Goal: Information Seeking & Learning: Learn about a topic

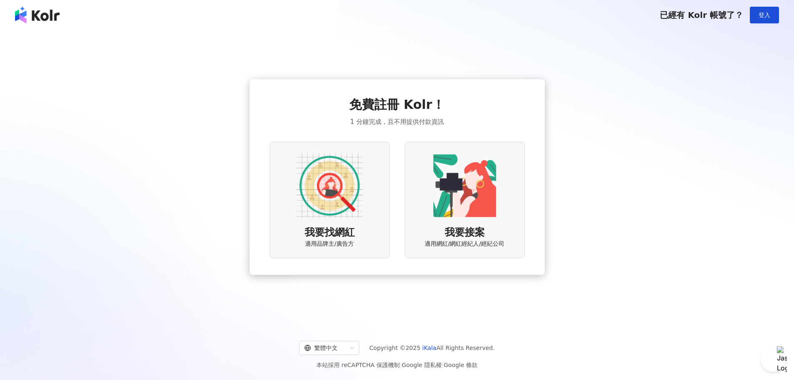
click at [335, 203] on img at bounding box center [329, 185] width 67 height 67
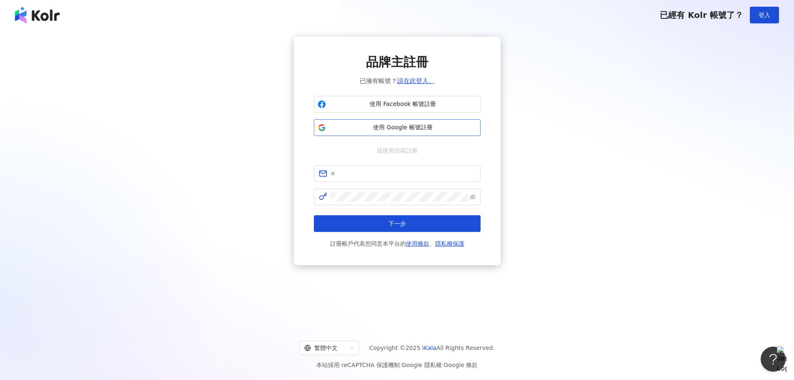
click at [392, 130] on span "使用 Google 帳號註冊" at bounding box center [403, 127] width 148 height 8
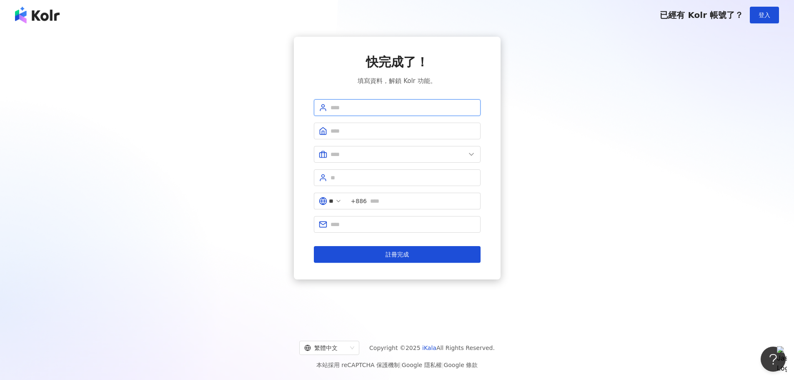
click at [387, 110] on input "text" at bounding box center [402, 107] width 145 height 9
type input "*********"
click at [369, 128] on input "text" at bounding box center [402, 130] width 145 height 9
type input "**********"
click at [400, 158] on input "text" at bounding box center [397, 154] width 135 height 9
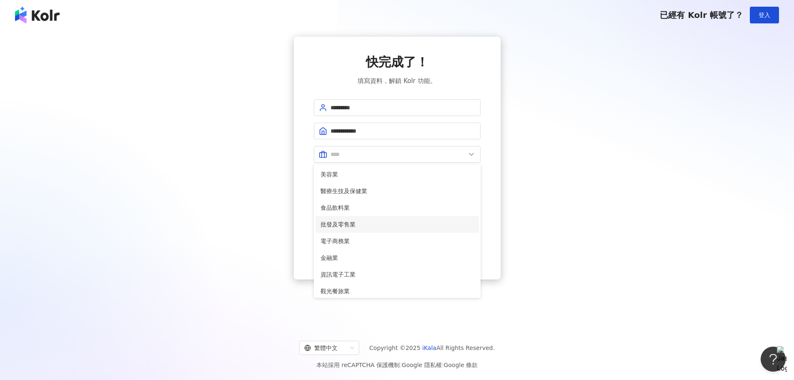
click at [396, 220] on span "批發及零售業" at bounding box center [396, 224] width 153 height 9
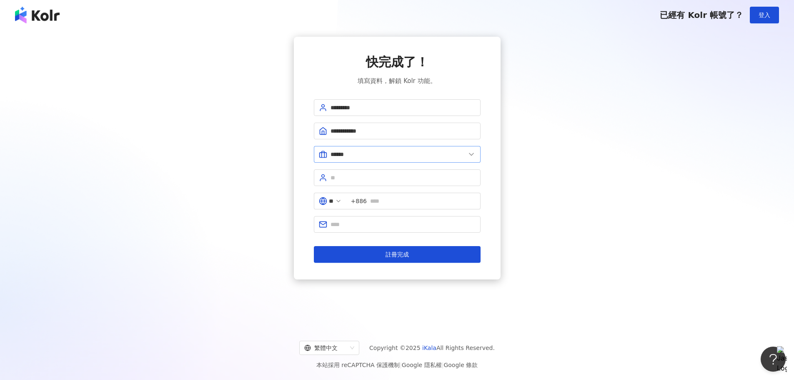
click at [403, 160] on span "******" at bounding box center [397, 154] width 167 height 17
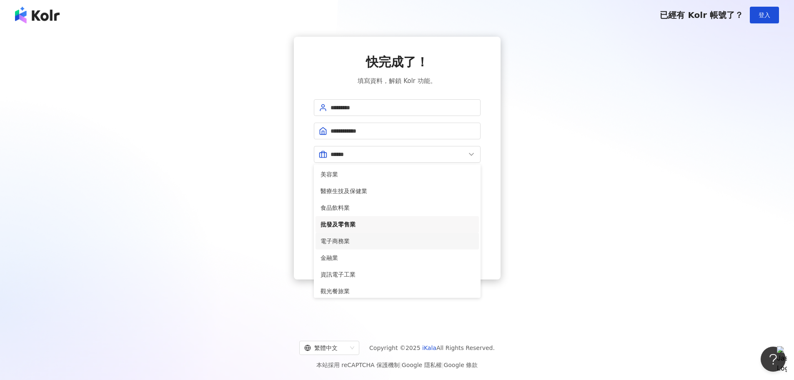
click at [350, 237] on span "電子商務業" at bounding box center [396, 240] width 153 height 9
type input "*****"
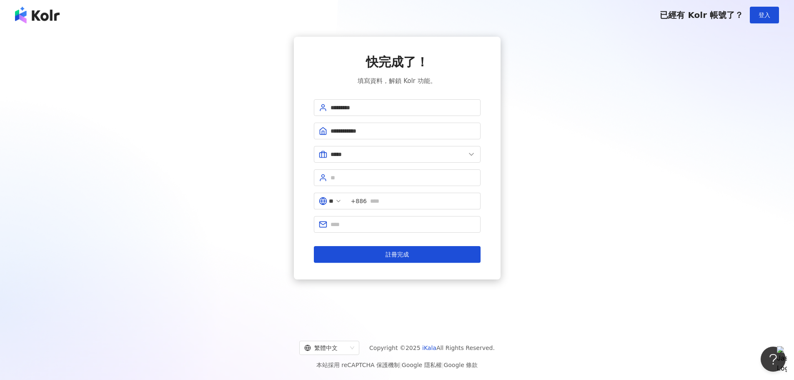
click at [285, 198] on div "**********" at bounding box center [397, 158] width 774 height 243
click at [359, 179] on input "text" at bounding box center [402, 177] width 145 height 9
click at [403, 198] on input "text" at bounding box center [422, 200] width 105 height 9
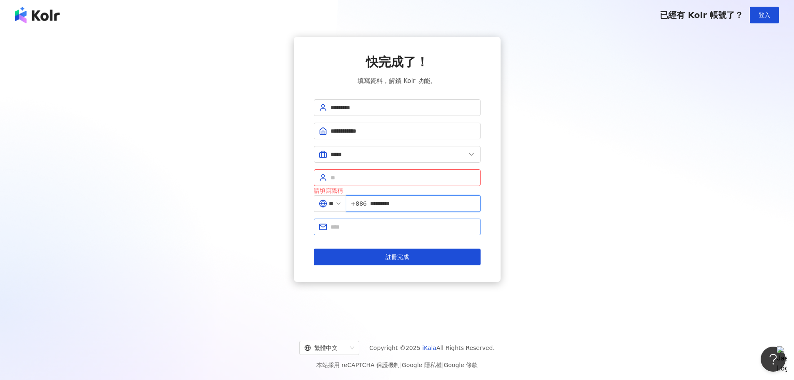
type input "*********"
click at [337, 229] on input "text" at bounding box center [402, 226] width 145 height 9
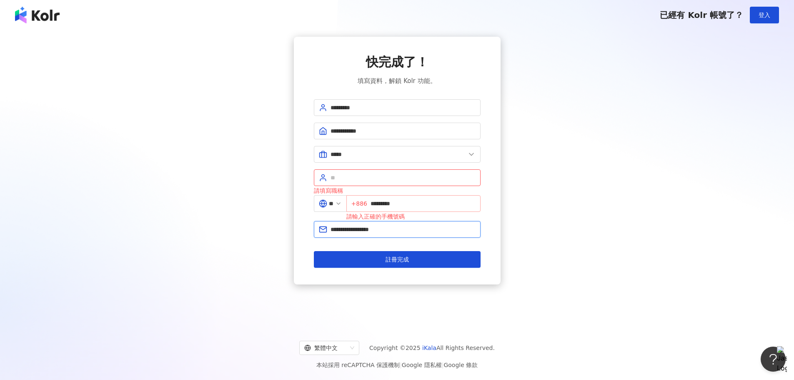
type input "**********"
click at [374, 202] on span "+886 *********" at bounding box center [413, 203] width 134 height 17
click at [376, 203] on input "*********" at bounding box center [422, 203] width 105 height 9
type input "**********"
click at [359, 179] on input "text" at bounding box center [402, 177] width 145 height 9
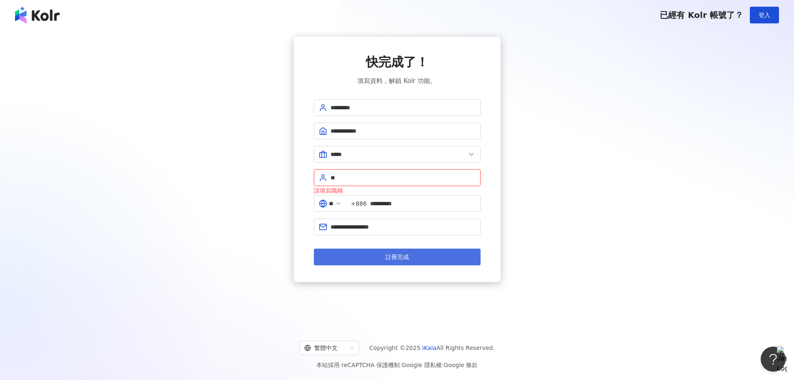
type input "**"
click at [373, 260] on button "註冊完成" at bounding box center [397, 256] width 167 height 17
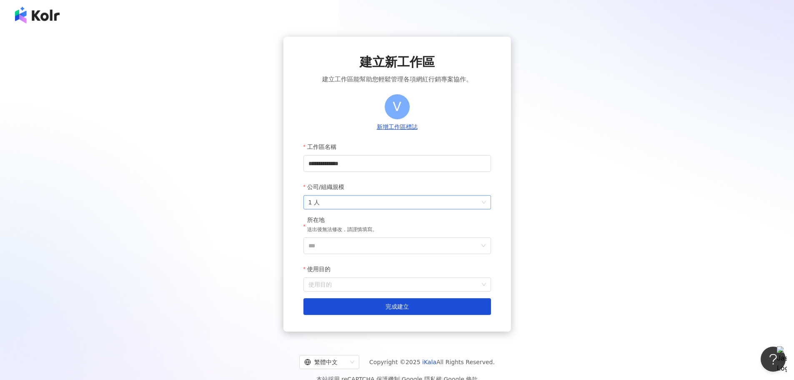
click at [357, 203] on span "1 人" at bounding box center [397, 201] width 178 height 13
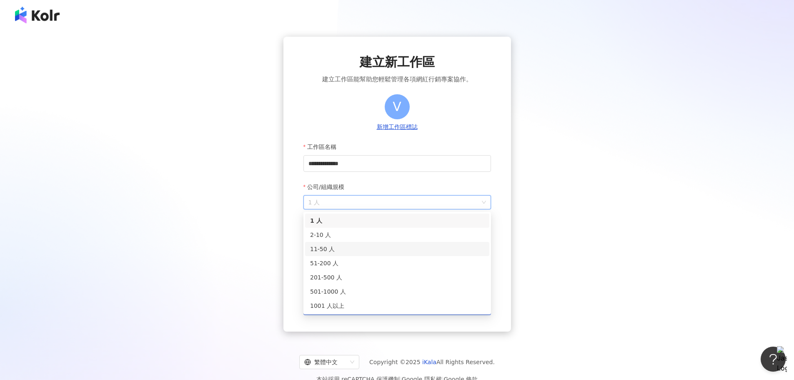
click at [353, 246] on div "11-50 人" at bounding box center [397, 248] width 174 height 9
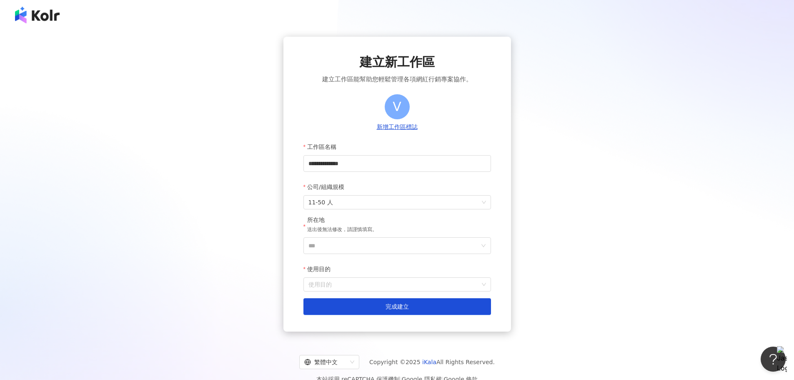
click at [286, 248] on div "**********" at bounding box center [397, 184] width 228 height 295
click at [341, 248] on input "***" at bounding box center [393, 246] width 171 height 16
click at [430, 133] on div "台灣" at bounding box center [445, 127] width 80 height 15
click at [336, 283] on input "使用目的" at bounding box center [397, 284] width 178 height 13
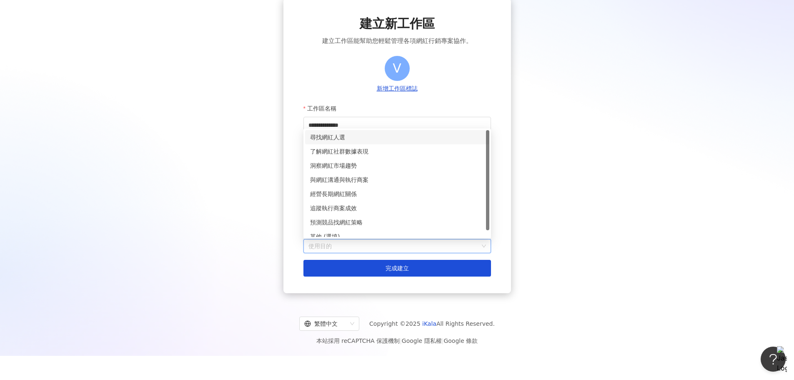
click at [347, 136] on div "尋找網紅人選" at bounding box center [397, 137] width 174 height 9
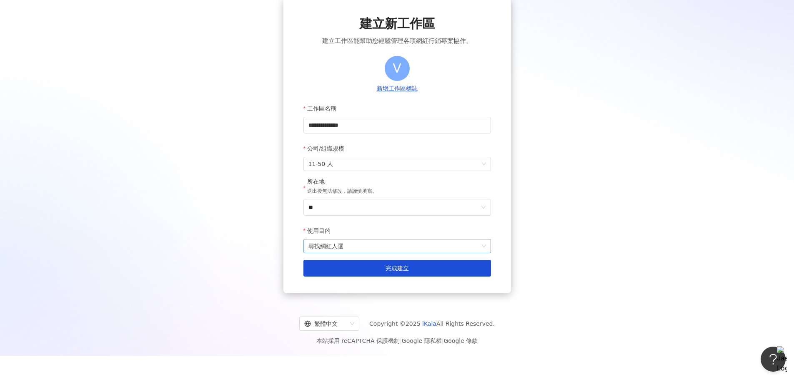
click at [335, 249] on span "尋找網紅人選" at bounding box center [397, 245] width 178 height 13
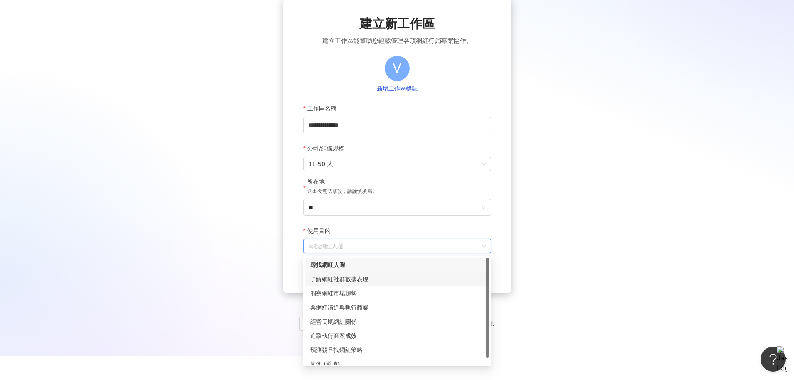
click at [350, 280] on div "了解網紅社群數據表現" at bounding box center [397, 278] width 174 height 9
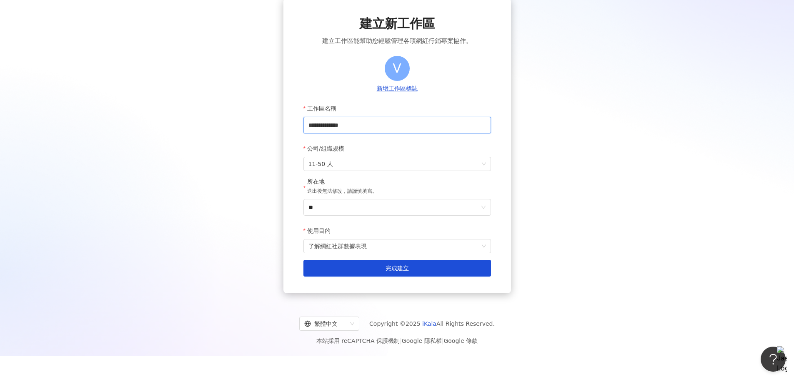
click at [348, 125] on input "**********" at bounding box center [397, 125] width 188 height 17
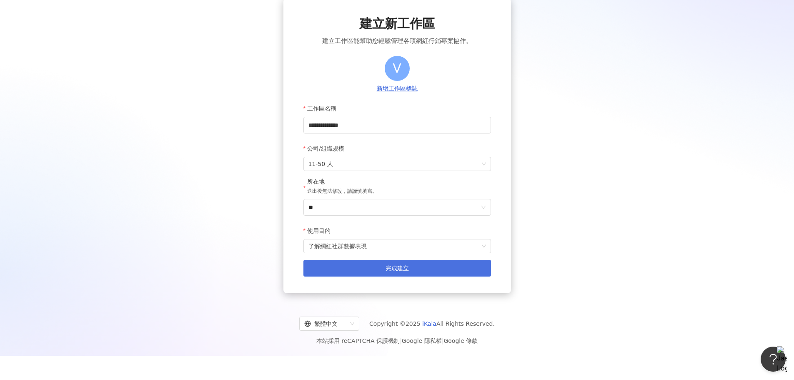
click at [371, 271] on button "完成建立" at bounding box center [397, 268] width 188 height 17
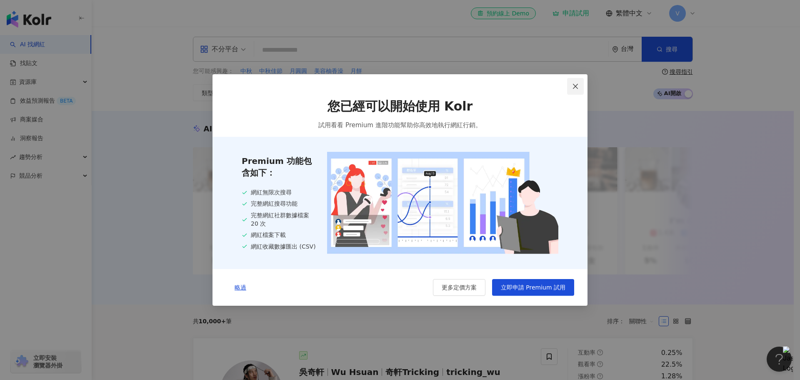
click at [574, 87] on icon "close" at bounding box center [575, 86] width 5 height 5
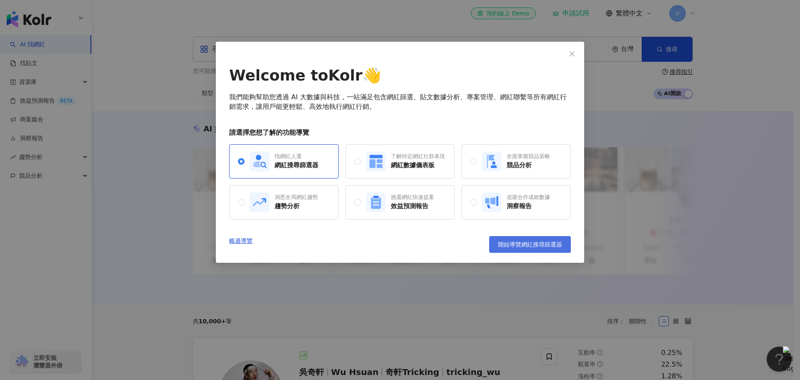
click at [533, 242] on span "開始導覽網紅搜尋篩選器" at bounding box center [530, 244] width 64 height 7
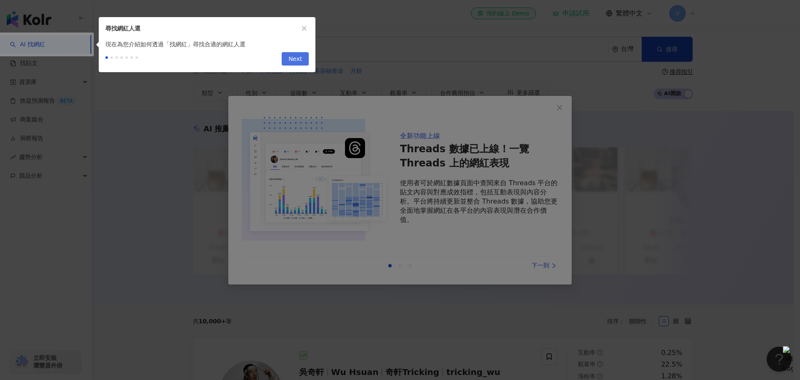
click at [300, 58] on span "Next" at bounding box center [295, 59] width 14 height 13
type input "*********"
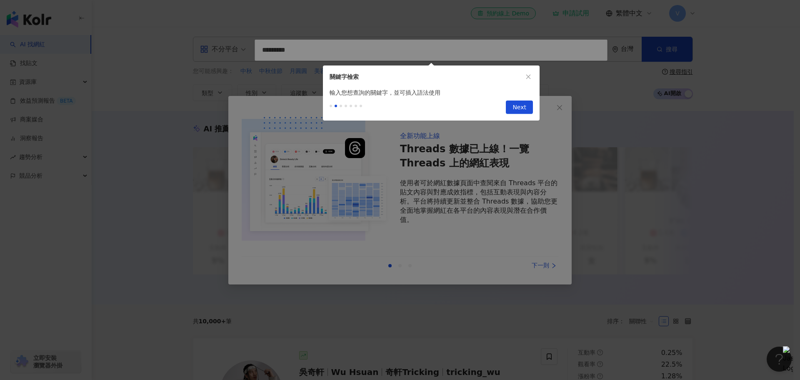
click at [516, 107] on span "Next" at bounding box center [520, 107] width 14 height 13
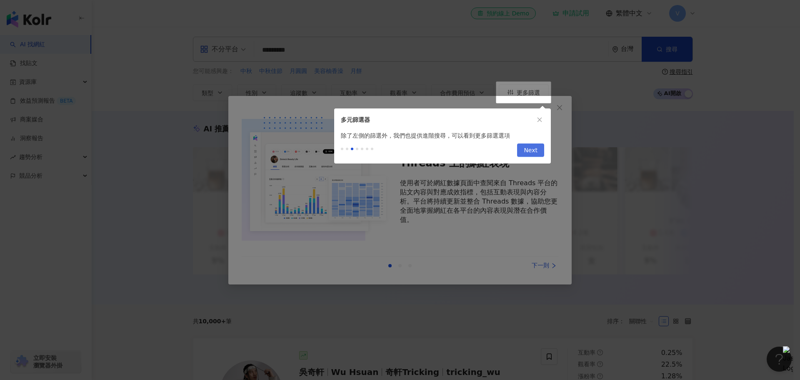
click at [526, 151] on span "Next" at bounding box center [531, 150] width 14 height 13
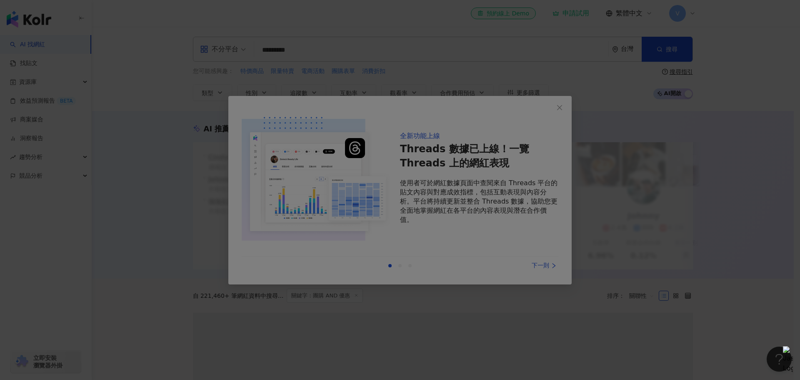
click at [531, 153] on div at bounding box center [400, 190] width 800 height 380
click at [561, 107] on div at bounding box center [400, 190] width 800 height 380
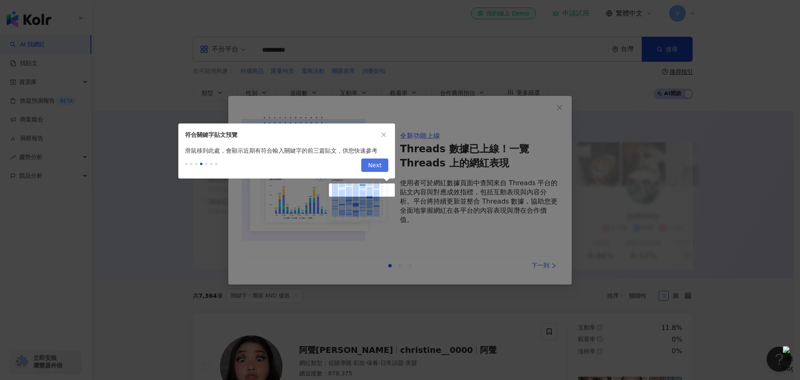
click at [376, 165] on span "Next" at bounding box center [375, 165] width 14 height 13
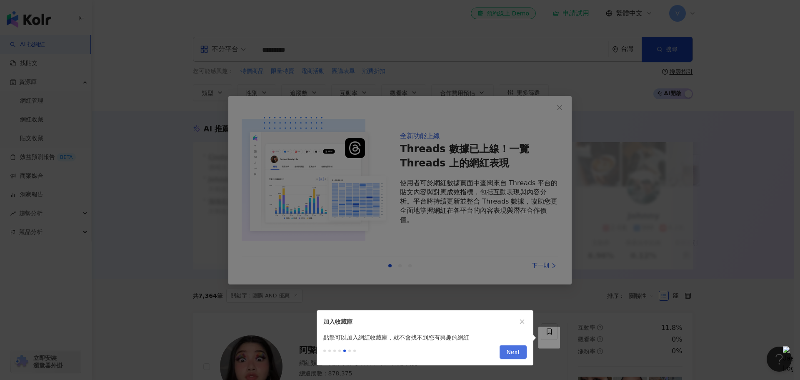
click at [519, 351] on span "Next" at bounding box center [513, 351] width 14 height 13
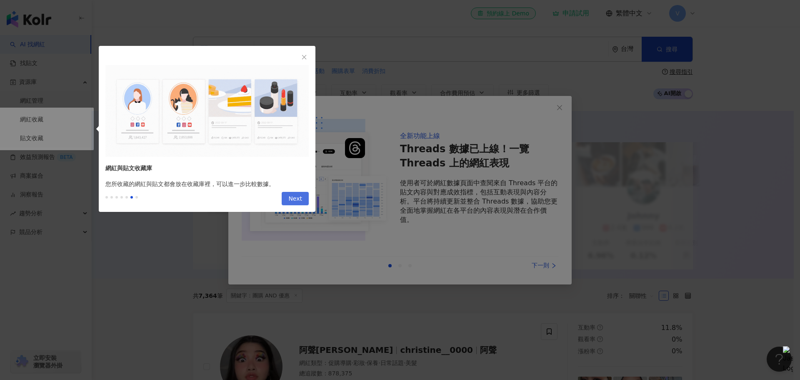
click at [292, 195] on span "Next" at bounding box center [295, 198] width 14 height 13
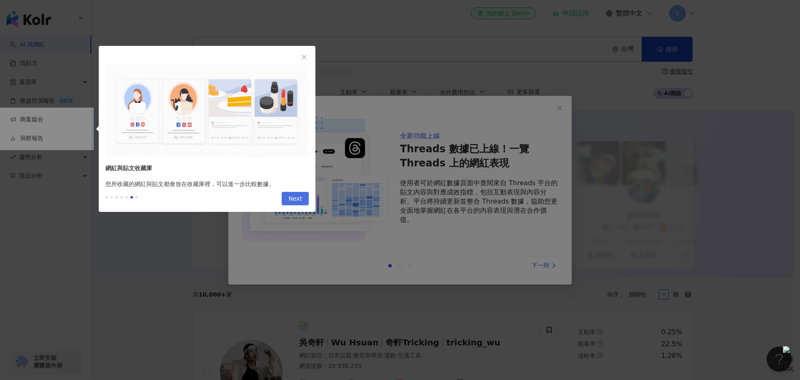
click at [300, 198] on span "Next" at bounding box center [295, 198] width 14 height 13
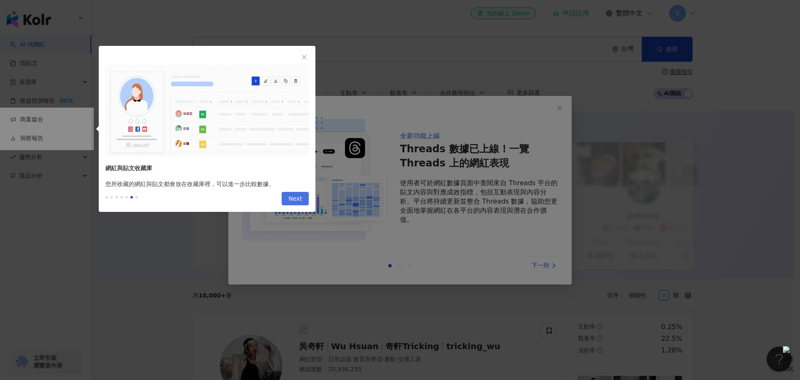
click at [300, 201] on span "Next" at bounding box center [295, 198] width 14 height 13
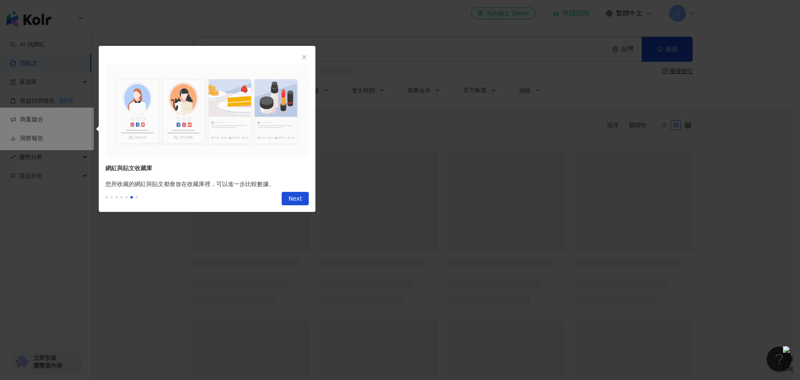
click at [296, 199] on div at bounding box center [400, 190] width 800 height 380
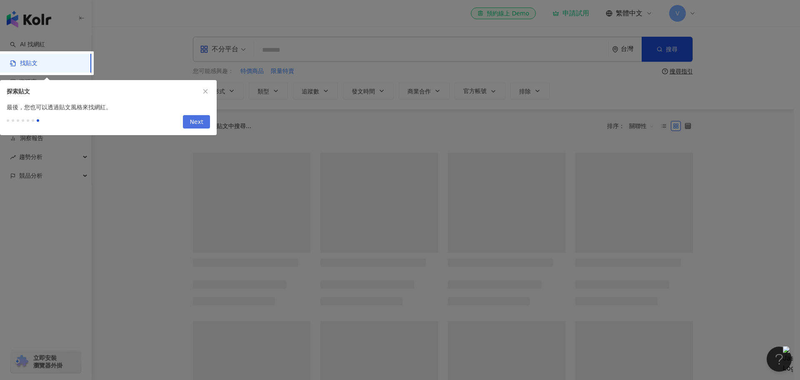
click at [189, 121] on button "Next" at bounding box center [196, 121] width 27 height 13
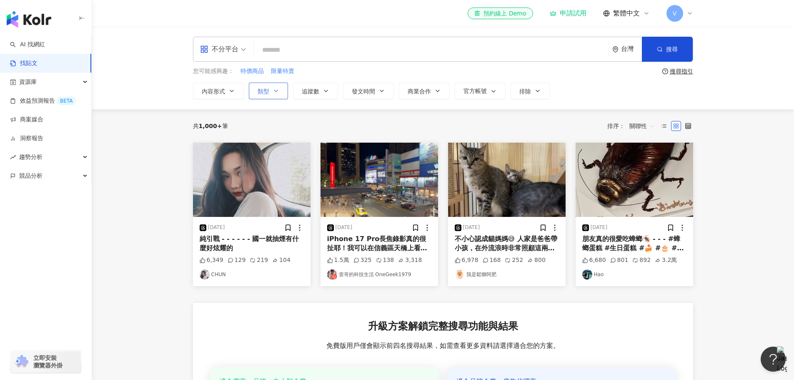
click at [273, 90] on icon "button" at bounding box center [276, 91] width 7 height 7
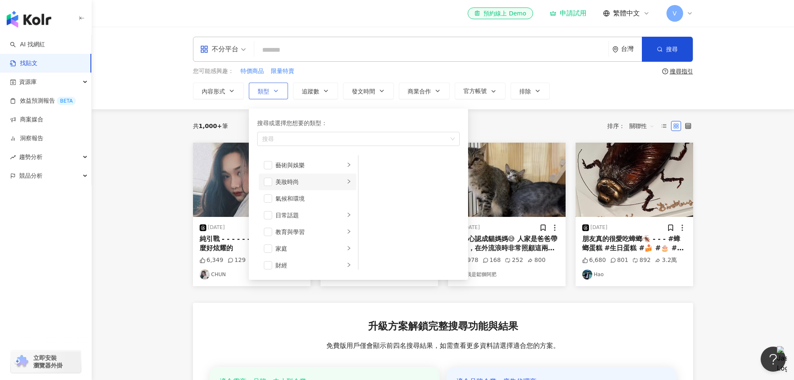
click at [346, 183] on icon "right" at bounding box center [348, 181] width 5 height 5
click at [372, 232] on span "button" at bounding box center [369, 232] width 8 height 8
click at [225, 87] on button "內容形式" at bounding box center [218, 91] width 51 height 17
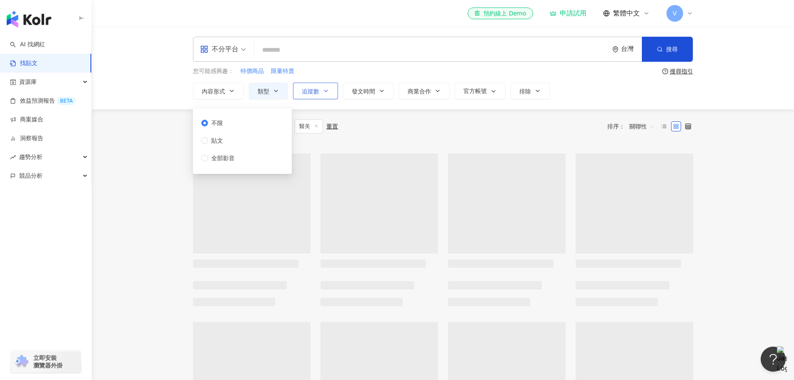
click at [310, 90] on span "追蹤數" at bounding box center [311, 91] width 18 height 7
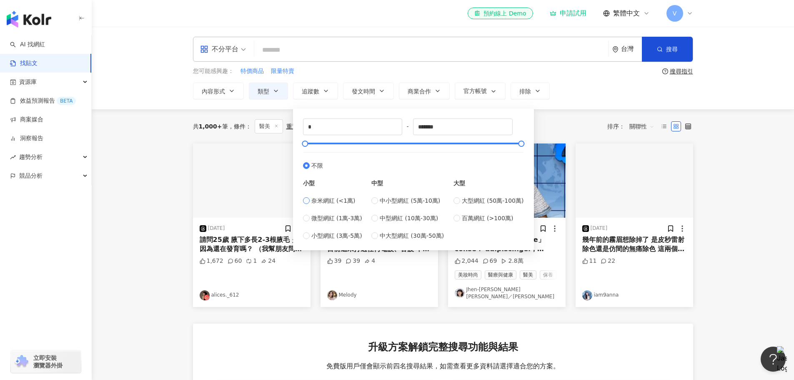
type input "*****"
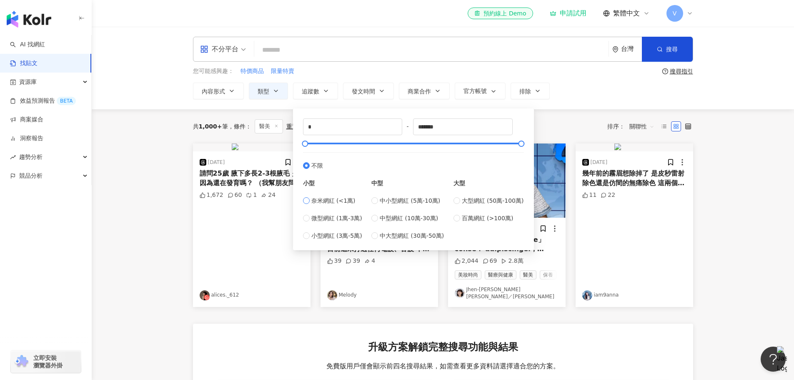
type input "*****"
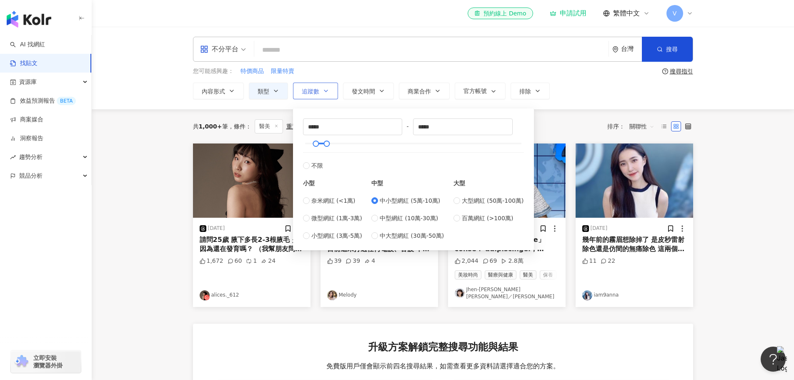
click at [313, 95] on button "追蹤數" at bounding box center [315, 91] width 45 height 17
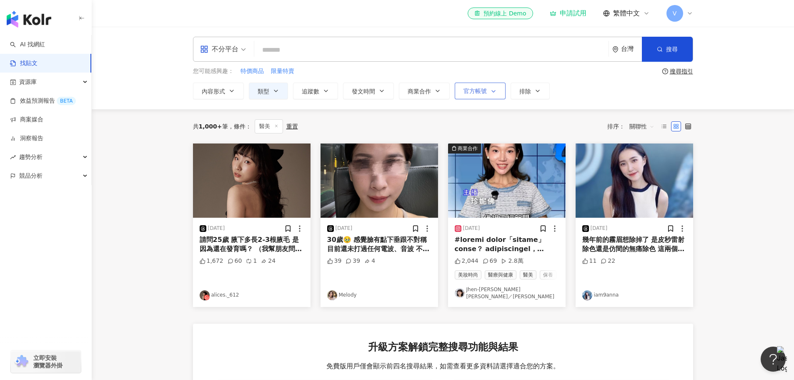
click at [491, 92] on icon "button" at bounding box center [493, 91] width 7 height 7
click at [474, 134] on span "顯示" at bounding box center [477, 135] width 18 height 9
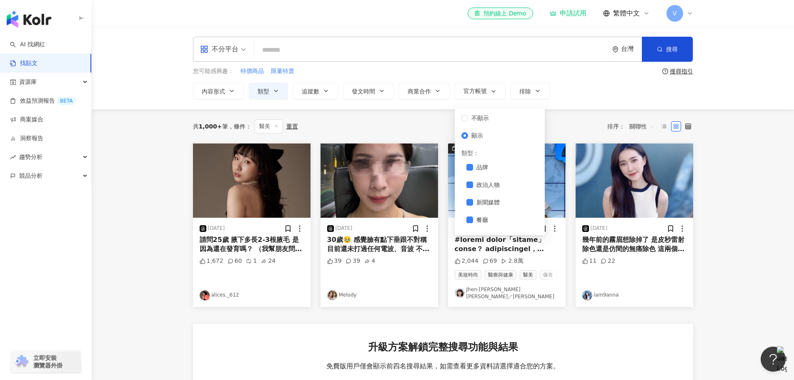
click at [720, 156] on main "不分平台 台灣 搜尋 您可能感興趣： 特價商品 限量特賣 搜尋指引 內容形式 類型 追蹤數 發文時間 商業合作 官方帳號 排除 不限 貼文 全部影音 ****…" at bounding box center [443, 289] width 702 height 524
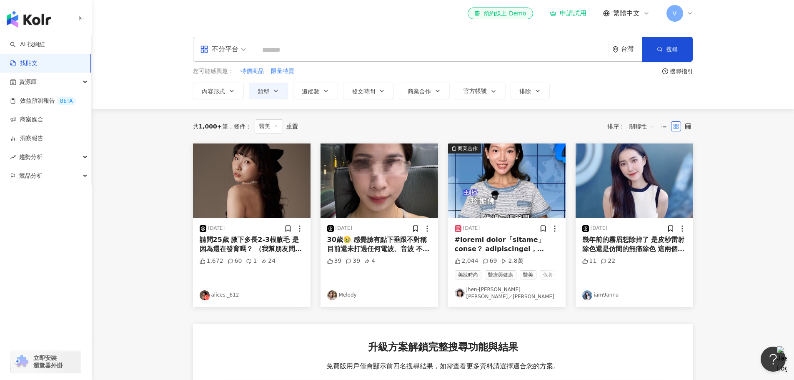
click at [303, 48] on input "search" at bounding box center [432, 50] width 348 height 18
click at [225, 50] on div "不分平台" at bounding box center [219, 49] width 38 height 13
click at [230, 91] on div "Instagram" at bounding box center [225, 88] width 47 height 10
click at [286, 51] on input "search" at bounding box center [432, 50] width 348 height 18
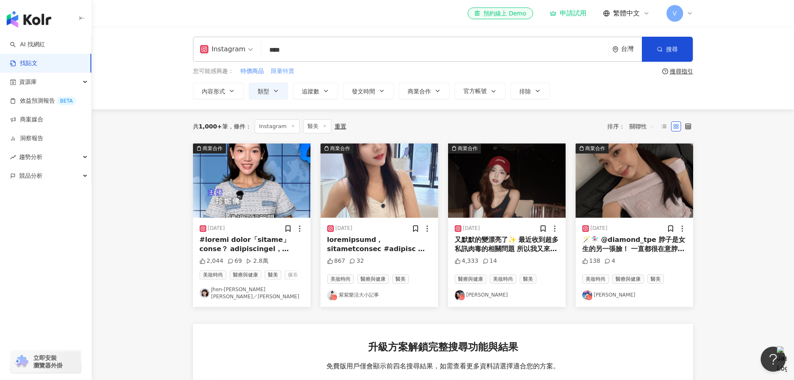
type input "****"
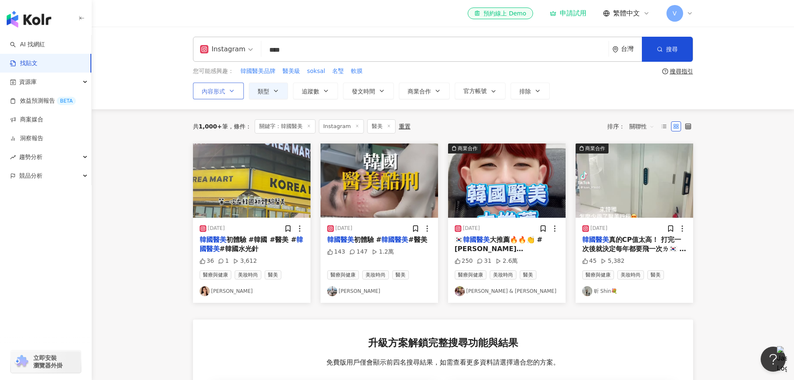
click at [232, 90] on icon "button" at bounding box center [231, 91] width 7 height 7
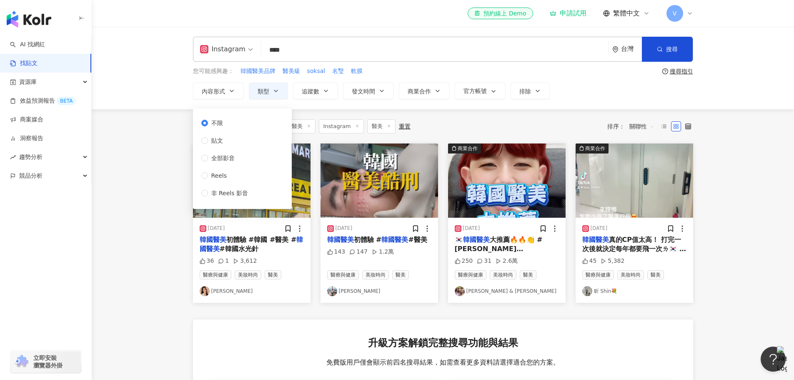
click at [141, 85] on div "Instagram **** 台灣 搜尋 您可能感興趣： 韓國醫美品牌 醫美級 soksal 名瑿 軟膜 搜尋指引 內容形式 類型 追蹤數 發文時間 商業合作…" at bounding box center [443, 68] width 702 height 83
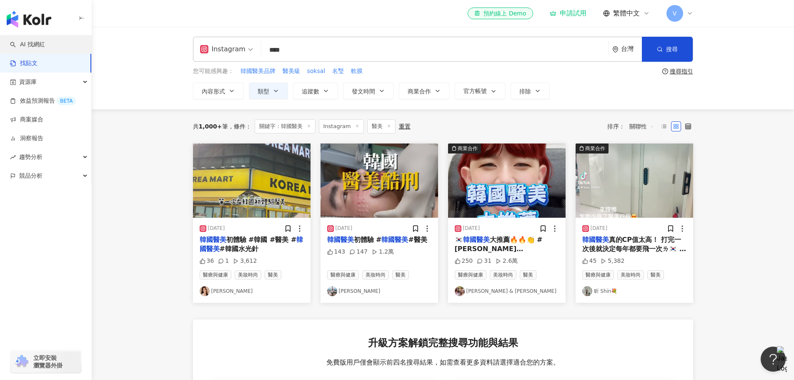
click at [45, 47] on link "AI 找網紅" at bounding box center [27, 44] width 35 height 8
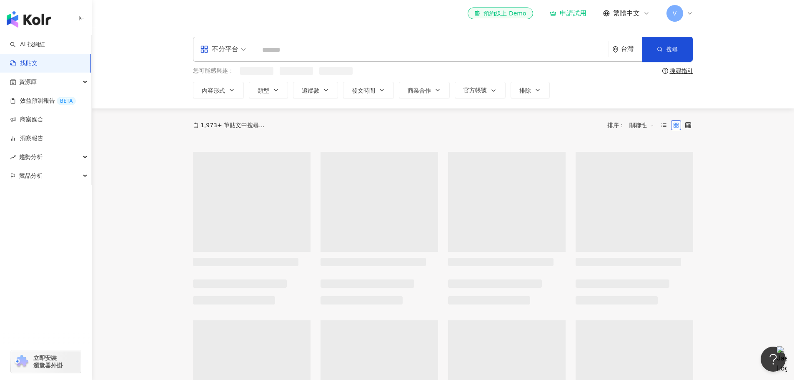
click at [228, 51] on div "不分平台" at bounding box center [219, 49] width 38 height 13
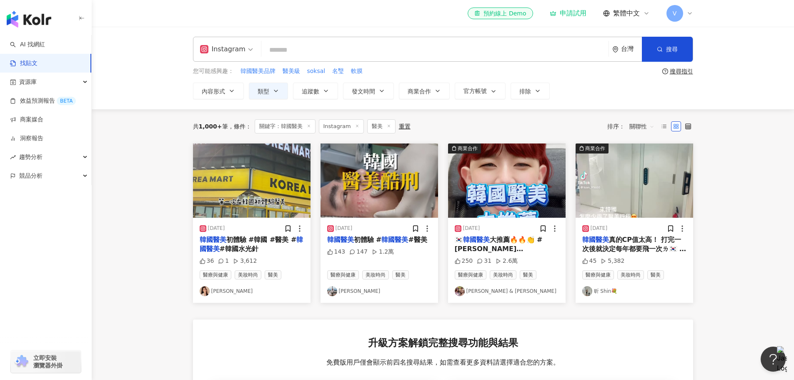
click at [314, 50] on input "search" at bounding box center [435, 50] width 340 height 18
click at [317, 43] on input "search" at bounding box center [435, 50] width 340 height 18
type input "*"
click at [28, 44] on link "AI 找網紅" at bounding box center [27, 44] width 35 height 8
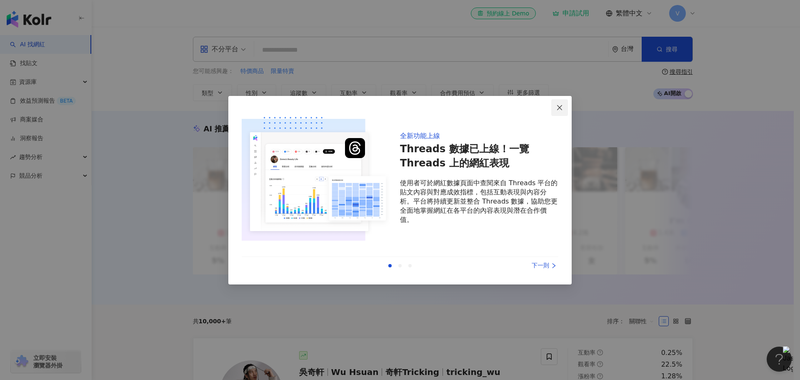
click at [556, 107] on icon "close" at bounding box center [559, 107] width 7 height 7
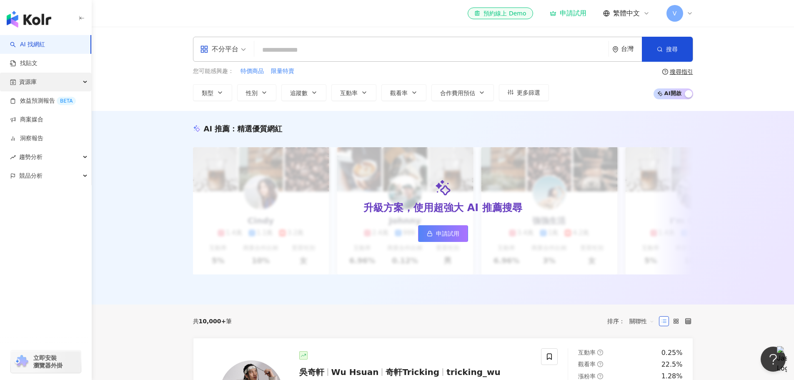
click at [47, 81] on div "資源庫" at bounding box center [45, 82] width 91 height 19
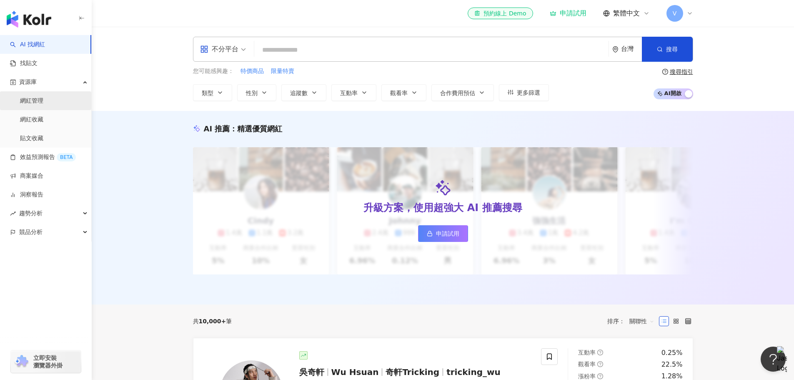
click at [43, 105] on link "網紅管理" at bounding box center [31, 101] width 23 height 8
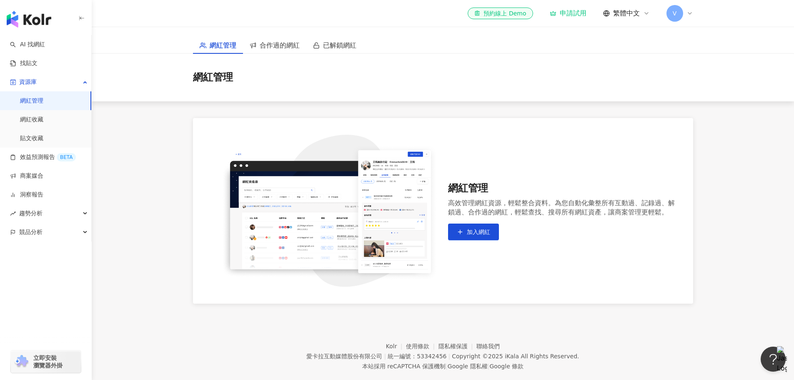
scroll to position [38, 0]
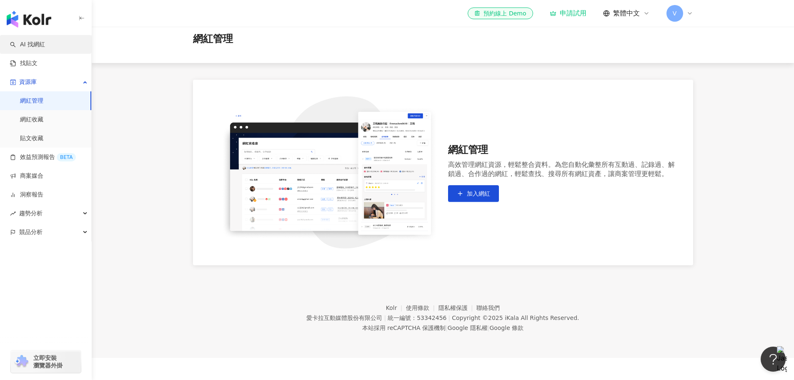
click at [40, 44] on link "AI 找網紅" at bounding box center [27, 44] width 35 height 8
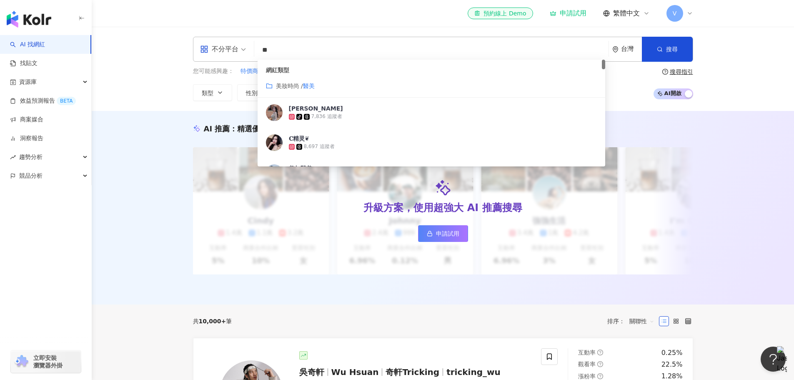
click at [304, 88] on mark "醫美" at bounding box center [309, 86] width 12 height 7
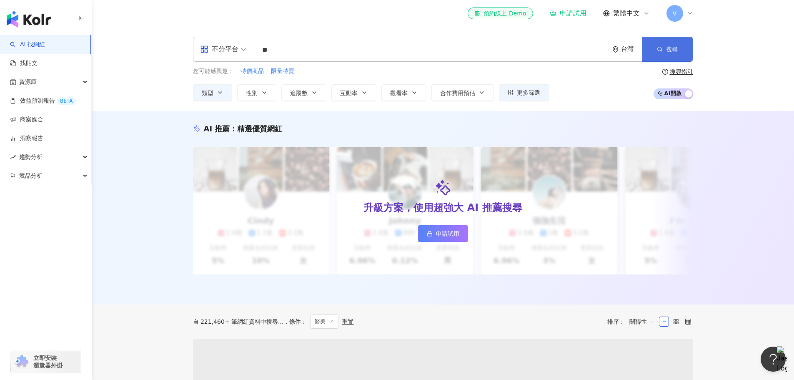
type input "**"
click at [662, 50] on icon "button" at bounding box center [660, 49] width 6 height 6
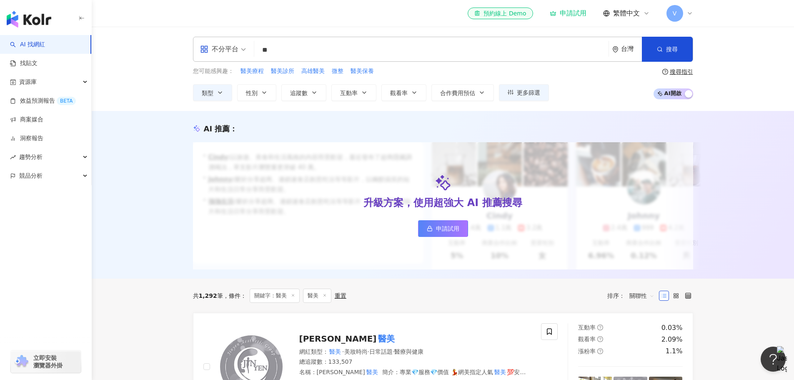
click at [240, 46] on span "不分平台" at bounding box center [223, 49] width 46 height 13
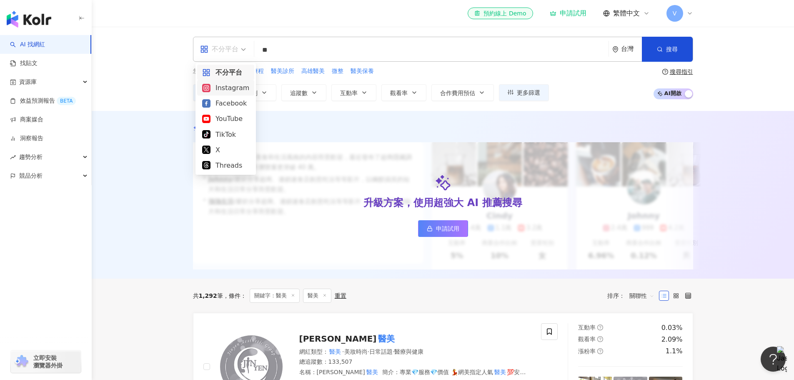
click at [238, 90] on div "Instagram" at bounding box center [225, 88] width 47 height 10
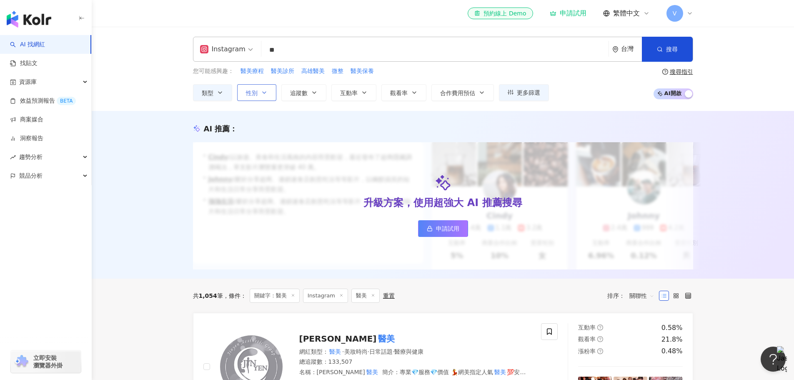
click at [262, 91] on icon "button" at bounding box center [264, 92] width 7 height 7
click at [223, 91] on button "類型" at bounding box center [212, 92] width 39 height 17
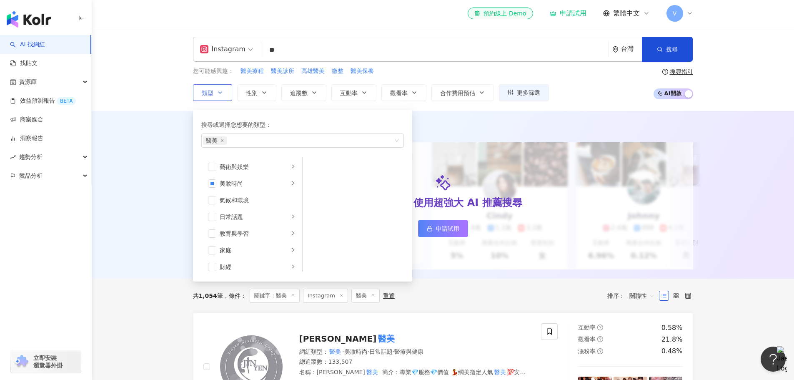
click at [222, 91] on icon "button" at bounding box center [220, 92] width 7 height 7
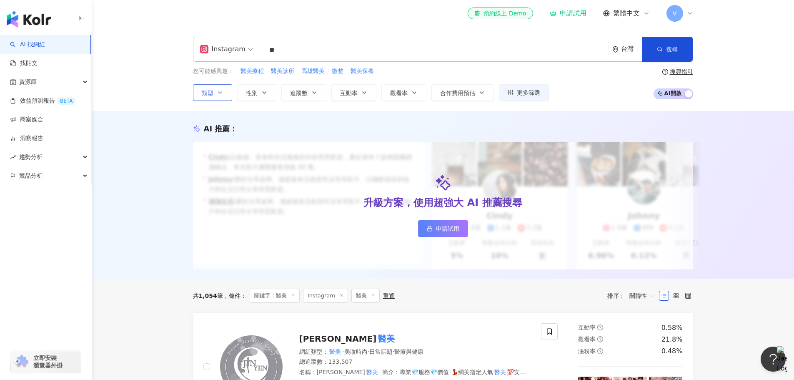
click at [222, 91] on icon "button" at bounding box center [220, 92] width 7 height 7
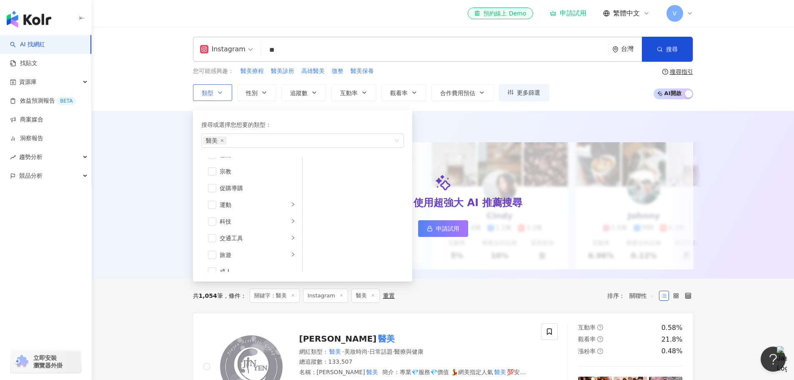
scroll to position [289, 0]
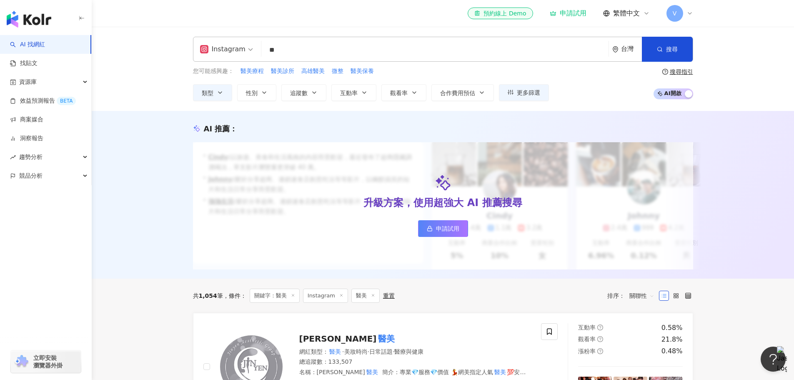
click at [162, 90] on div "Instagram ** 台灣 搜尋 customizedTag 3c66ef27-d91d-4441-9769-b081f37e94b8 網紅類型 美妝時尚…" at bounding box center [443, 69] width 702 height 84
click at [263, 95] on icon "button" at bounding box center [264, 92] width 7 height 7
click at [302, 95] on span "追蹤數" at bounding box center [299, 93] width 18 height 7
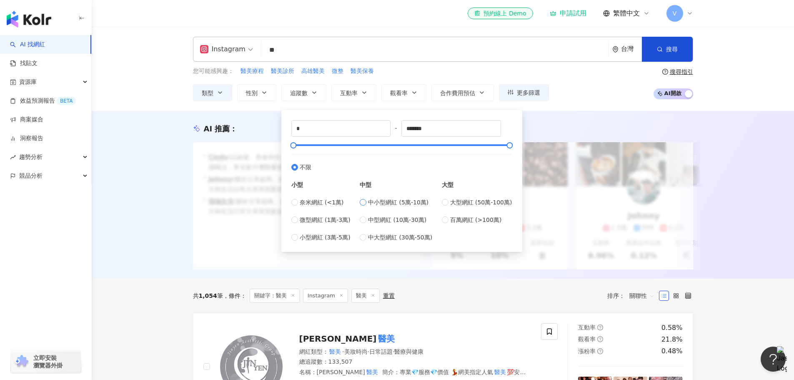
type input "*****"
click at [363, 91] on icon "button" at bounding box center [364, 92] width 7 height 7
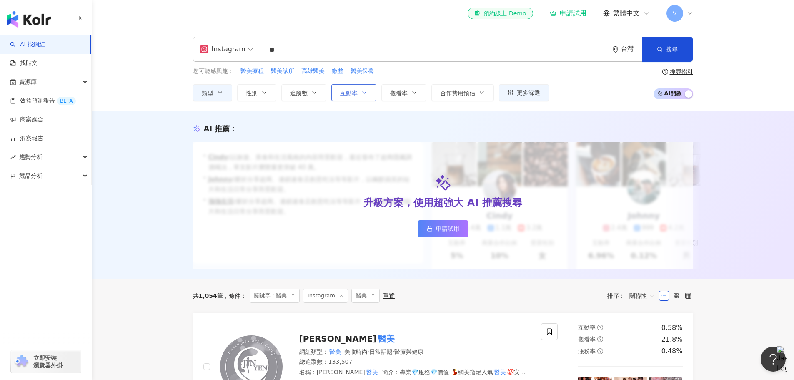
click at [363, 91] on icon "button" at bounding box center [364, 92] width 7 height 7
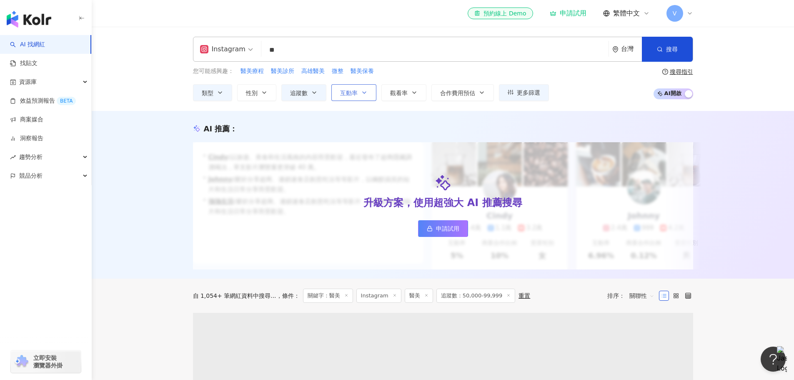
click at [363, 91] on icon "button" at bounding box center [364, 92] width 7 height 7
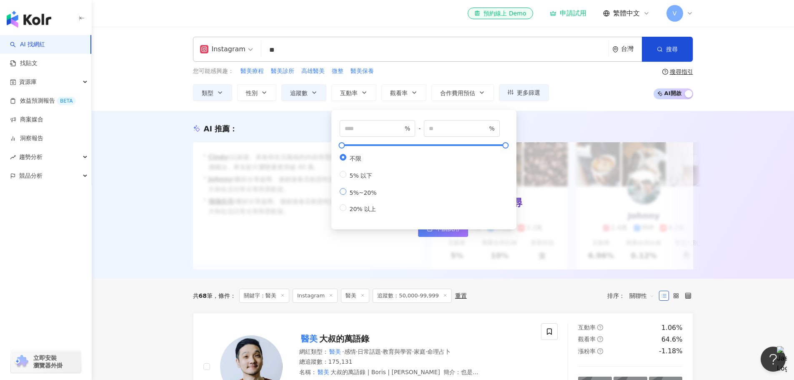
type input "*"
type input "**"
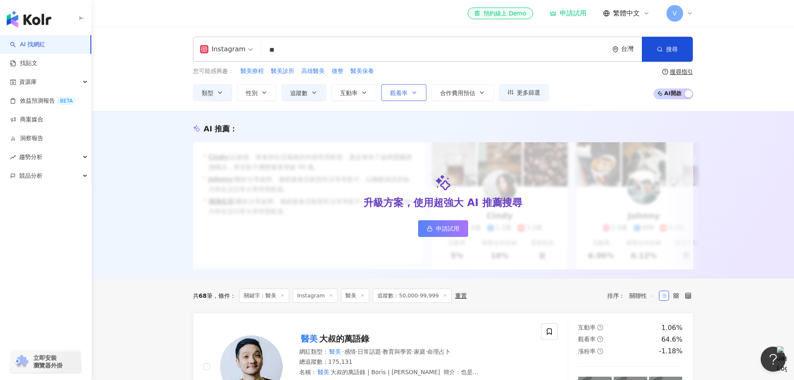
click at [413, 95] on icon "button" at bounding box center [414, 92] width 7 height 7
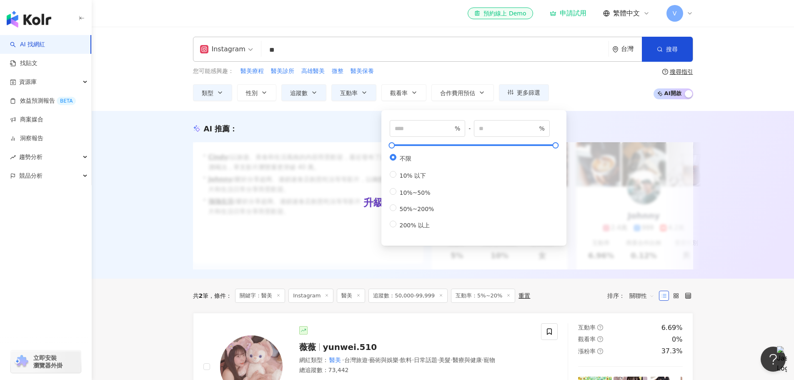
click at [469, 72] on div "您可能感興趣： 醫美療程 醫美診所 高雄醫美 微整 醫美保養" at bounding box center [371, 71] width 356 height 9
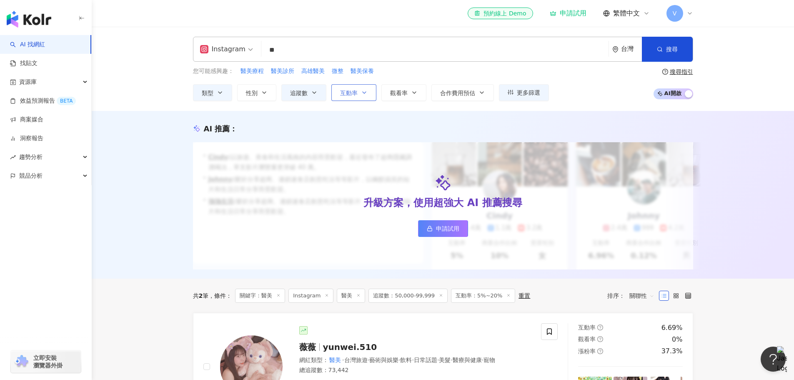
click at [361, 95] on icon "button" at bounding box center [364, 92] width 7 height 7
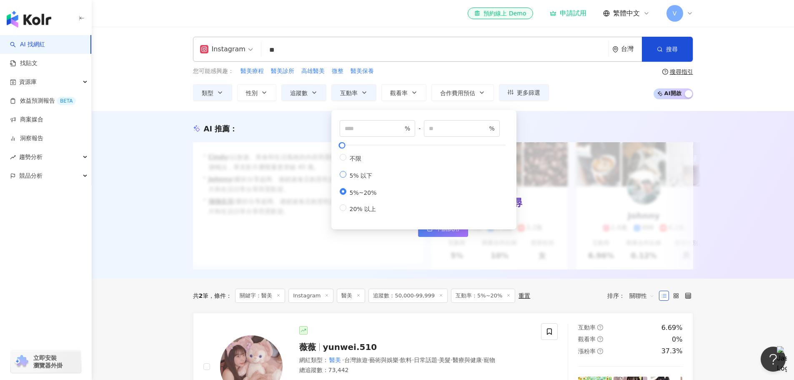
click at [363, 176] on span "5% 以下" at bounding box center [361, 175] width 30 height 7
type input "*"
click at [730, 208] on div "AI 推薦 ： 升級方案，使用超強大 AI 推薦搜尋 申請試用 • Cindy : 以旅遊、美食和生活風格的內容而受歡迎，最近發布了超商隱藏調酒喝法，單支影片…" at bounding box center [443, 195] width 702 height 168
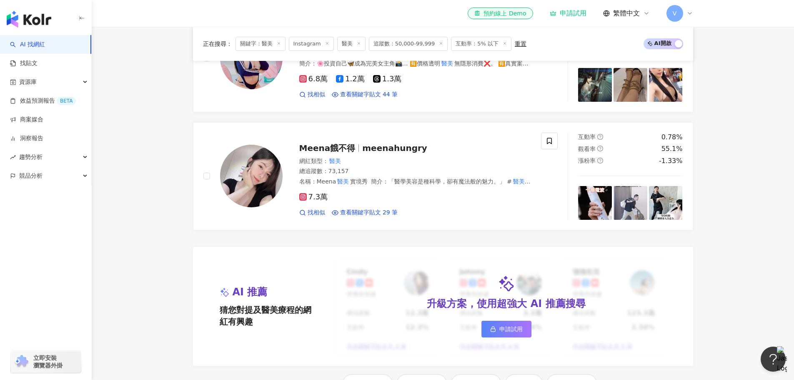
scroll to position [583, 0]
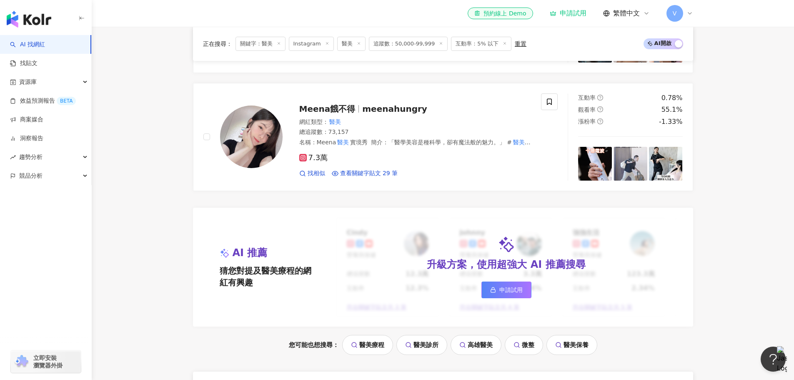
click at [571, 15] on div "申請試用" at bounding box center [568, 13] width 37 height 8
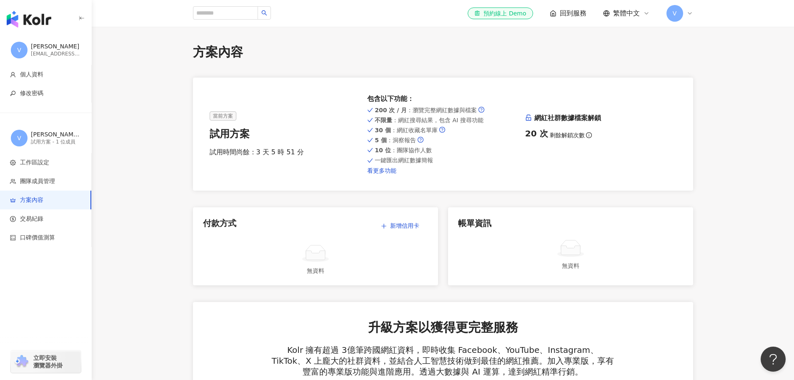
click at [388, 169] on link "看更多功能" at bounding box center [442, 170] width 151 height 7
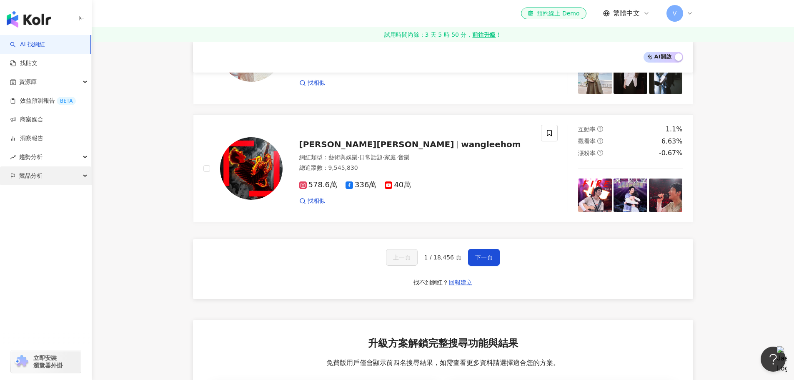
scroll to position [1163, 0]
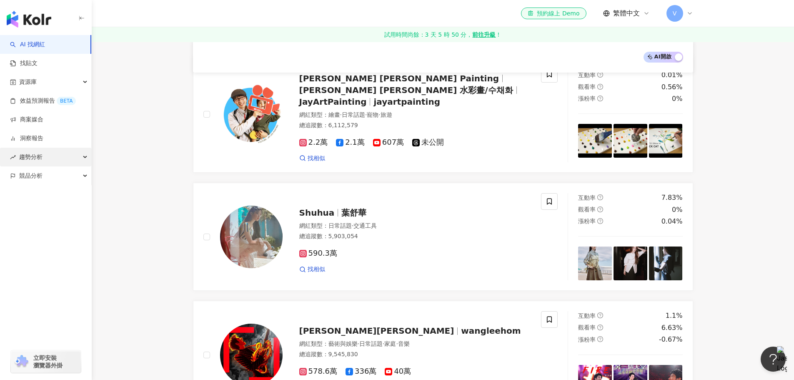
click at [86, 159] on div "趨勢分析" at bounding box center [45, 157] width 91 height 19
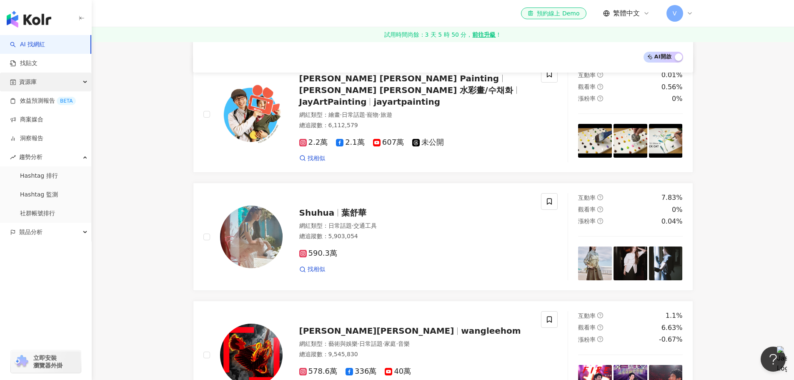
click at [46, 80] on div "資源庫" at bounding box center [45, 82] width 91 height 19
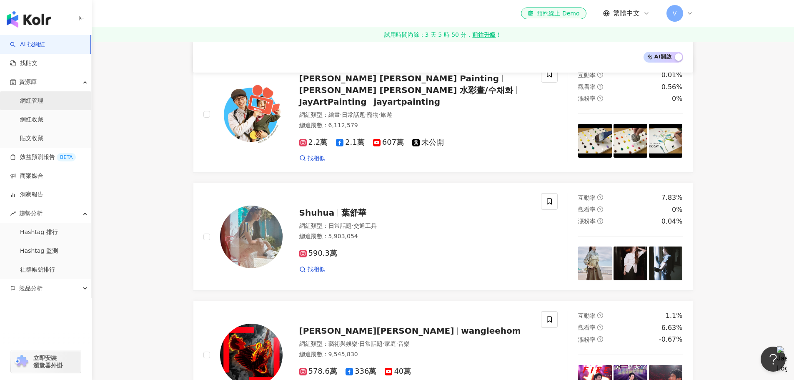
click at [43, 101] on link "網紅管理" at bounding box center [31, 101] width 23 height 8
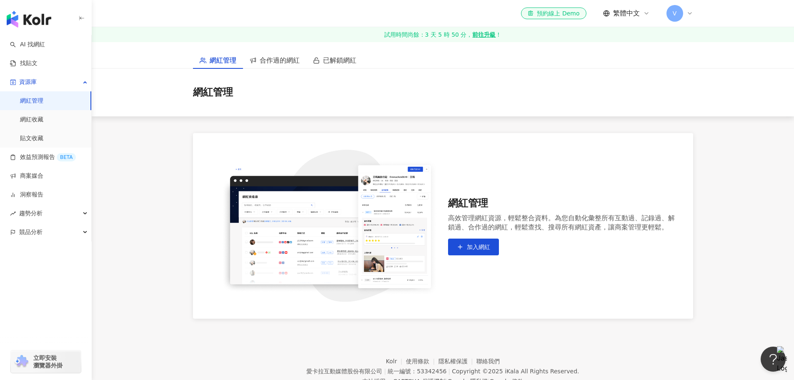
click at [36, 17] on img "button" at bounding box center [29, 19] width 45 height 17
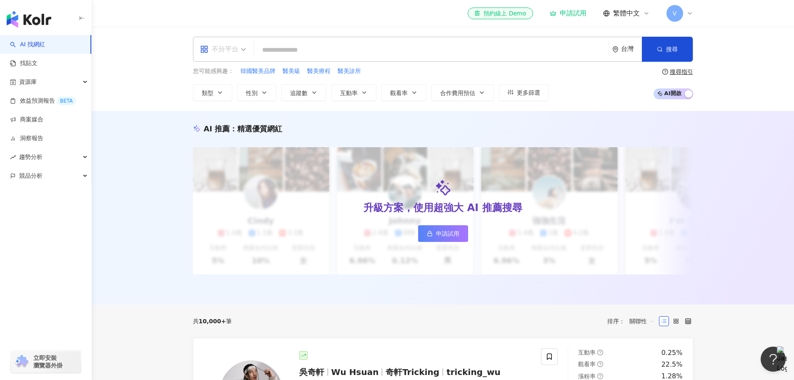
click at [247, 50] on div "不分平台" at bounding box center [222, 49] width 55 height 24
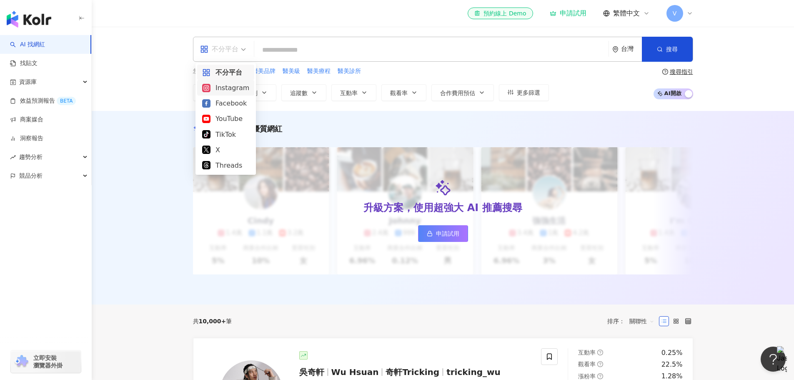
click at [228, 91] on div "Instagram" at bounding box center [225, 88] width 47 height 10
click at [298, 52] on input "search" at bounding box center [432, 50] width 348 height 16
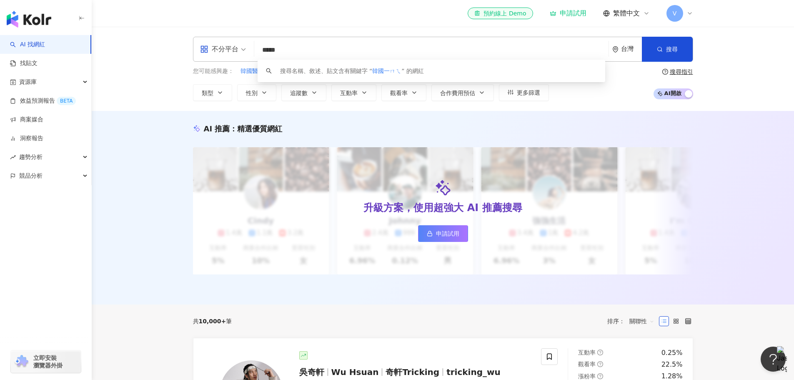
type input "****"
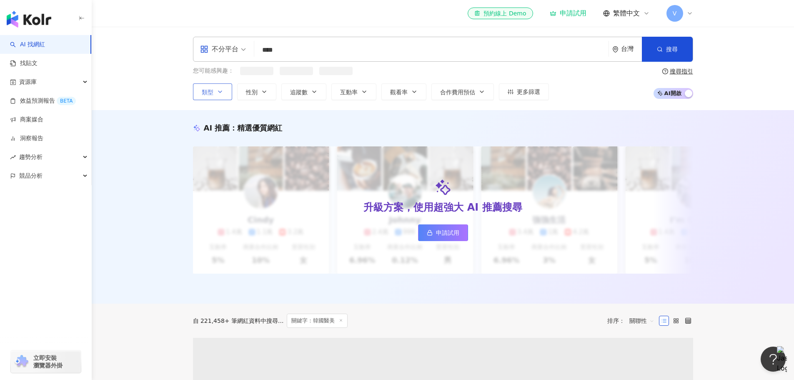
click at [210, 91] on span "類型" at bounding box center [208, 92] width 12 height 7
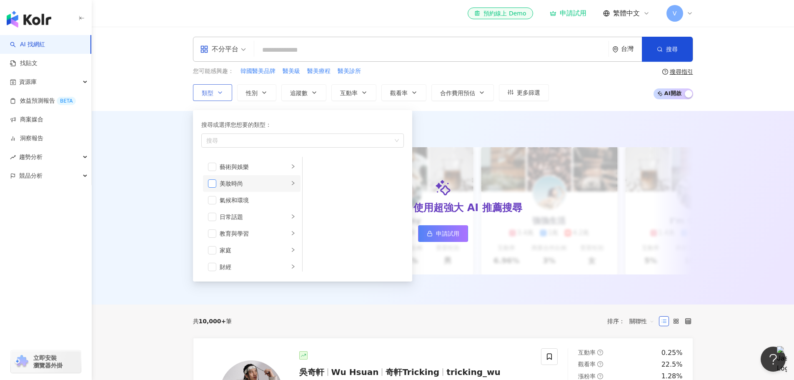
click at [213, 182] on span "button" at bounding box center [212, 183] width 8 height 8
click at [290, 180] on icon "right" at bounding box center [292, 182] width 5 height 5
click at [313, 166] on span "button" at bounding box center [313, 167] width 8 height 8
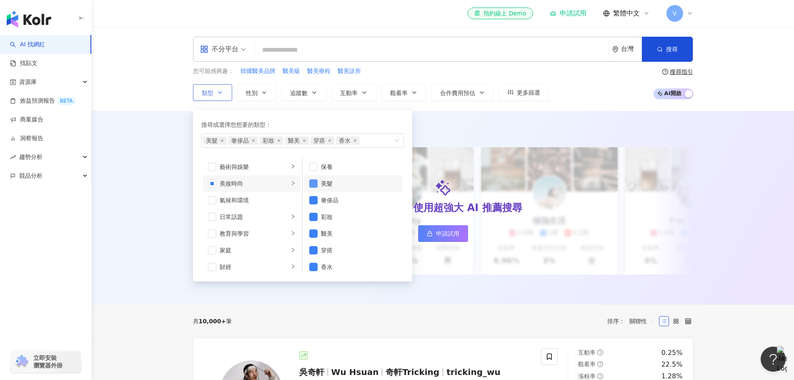
click at [313, 183] on span "button" at bounding box center [313, 183] width 8 height 8
click at [313, 202] on span "button" at bounding box center [313, 200] width 8 height 8
click at [310, 219] on span "button" at bounding box center [313, 217] width 8 height 8
click at [313, 235] on span "button" at bounding box center [313, 233] width 8 height 8
click at [313, 233] on span "button" at bounding box center [313, 233] width 8 height 8
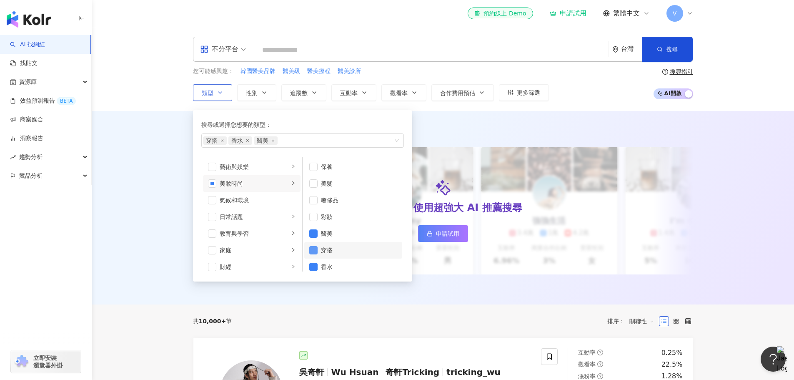
click at [313, 247] on span "button" at bounding box center [313, 250] width 8 height 8
click at [310, 265] on span "button" at bounding box center [313, 267] width 8 height 8
click at [428, 113] on div "AI 推薦 ： 精選優質網紅 升級方案，使用超強大 AI 推薦搜尋 申請試用 Cindy 1.4萬 1.1萬 3.2萬 互動率 5% 商業合作比例 10% 受…" at bounding box center [443, 207] width 702 height 193
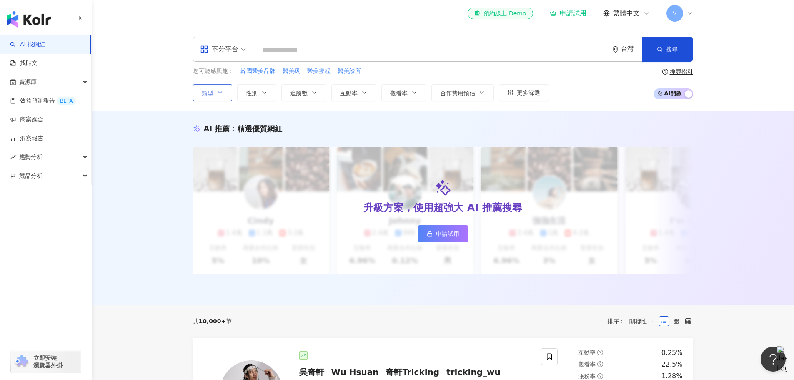
click at [218, 90] on icon "button" at bounding box center [220, 92] width 7 height 7
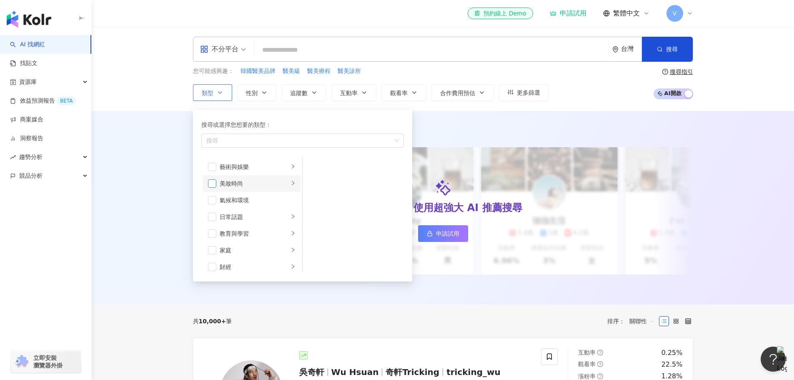
click at [212, 181] on span "button" at bounding box center [212, 183] width 8 height 8
click at [293, 184] on li "美妝時尚" at bounding box center [252, 183] width 98 height 17
click at [315, 165] on span "button" at bounding box center [313, 167] width 8 height 8
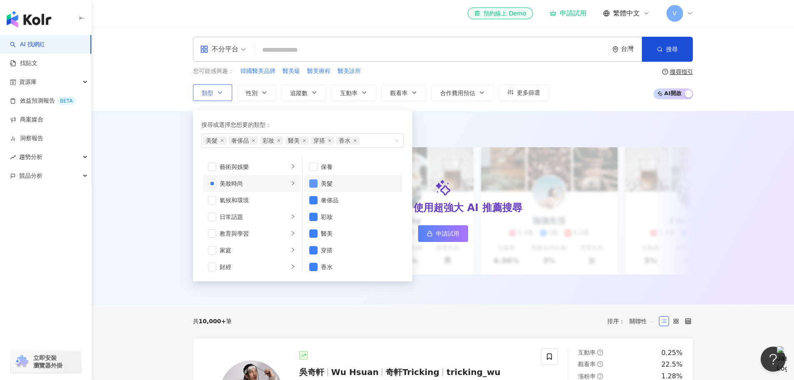
click at [315, 184] on span "button" at bounding box center [313, 183] width 8 height 8
click at [311, 200] on span "button" at bounding box center [313, 200] width 8 height 8
click at [313, 215] on span "button" at bounding box center [313, 217] width 8 height 8
click at [310, 250] on span "button" at bounding box center [313, 250] width 8 height 8
click at [313, 266] on span "button" at bounding box center [313, 267] width 8 height 8
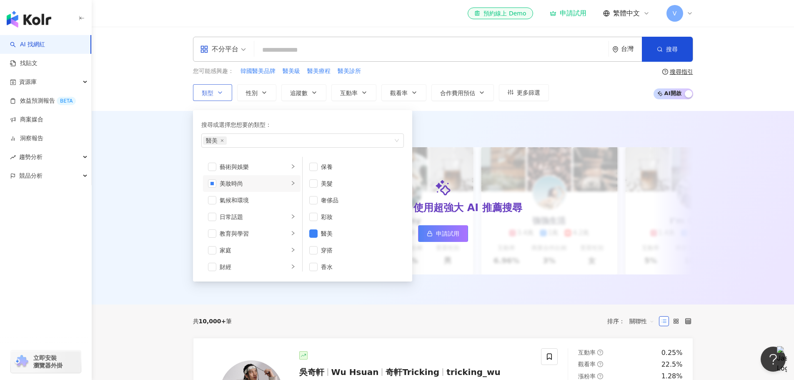
click at [337, 122] on div "搜尋或選擇您想要的類型：" at bounding box center [302, 124] width 203 height 9
click at [123, 203] on div "AI 推薦 ： 精選優質網紅 升級方案，使用超強大 AI 推薦搜尋 申請試用 Cindy 1.4萬 1.1萬 3.2萬 互動率 5% 商業合作比例 10% 受…" at bounding box center [443, 207] width 702 height 193
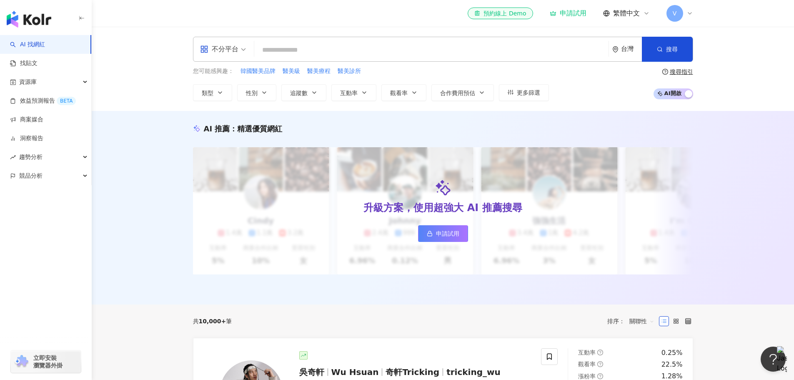
click at [243, 46] on span "不分平台" at bounding box center [223, 49] width 46 height 13
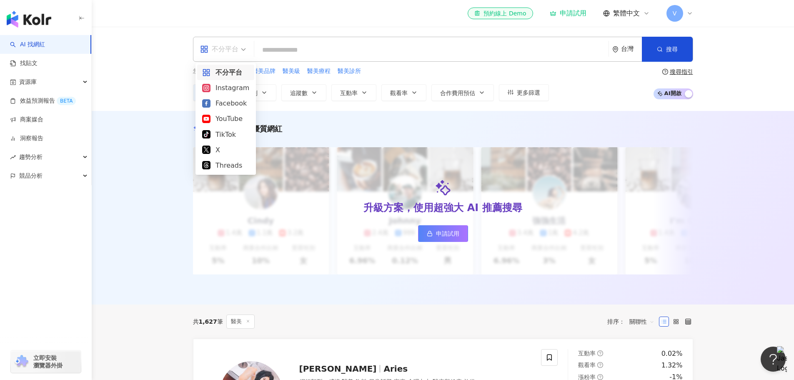
click at [212, 50] on div "不分平台" at bounding box center [219, 49] width 38 height 13
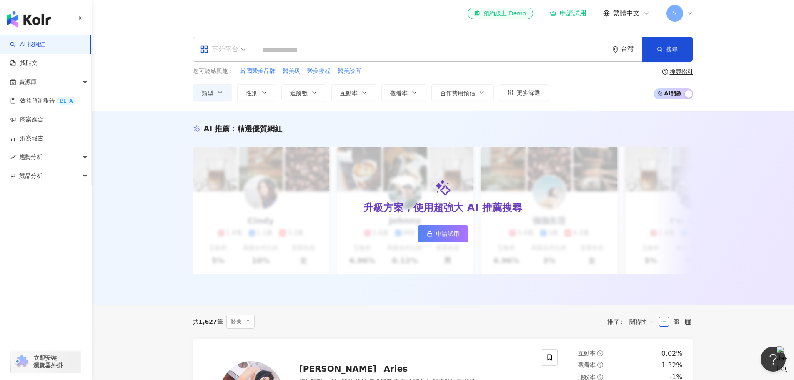
click at [218, 55] on div "不分平台" at bounding box center [219, 49] width 38 height 13
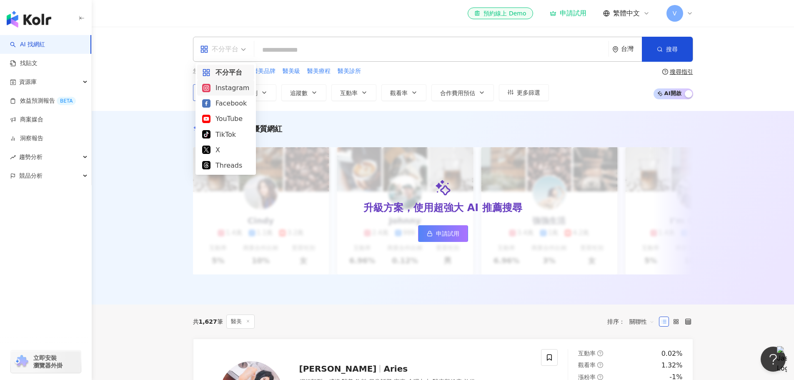
click at [221, 89] on div "Instagram" at bounding box center [225, 88] width 47 height 10
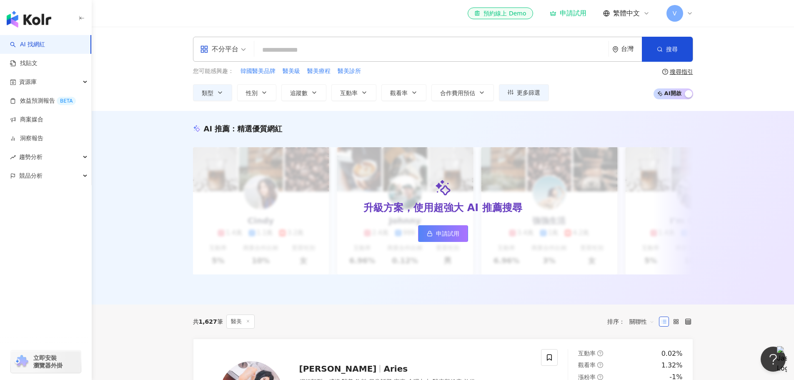
click at [240, 48] on span "不分平台" at bounding box center [223, 49] width 46 height 13
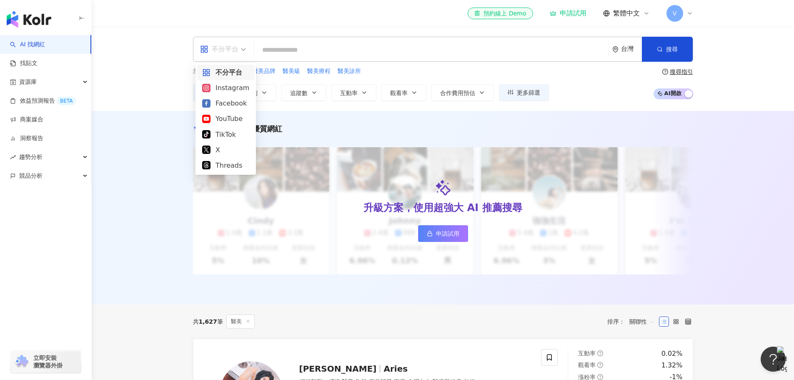
click at [233, 87] on div "Instagram" at bounding box center [225, 88] width 47 height 10
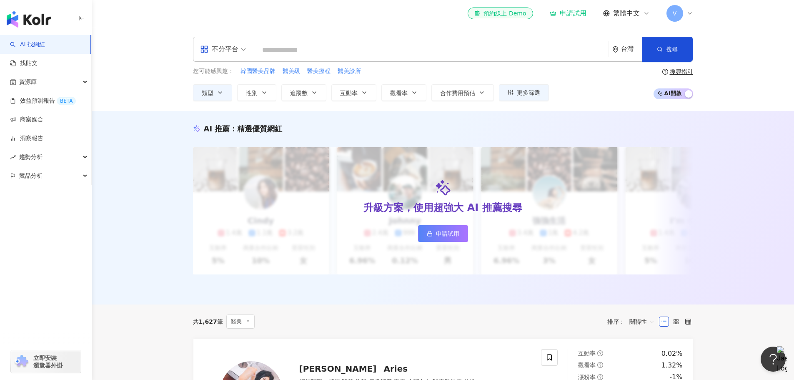
click at [308, 47] on input "search" at bounding box center [432, 50] width 348 height 16
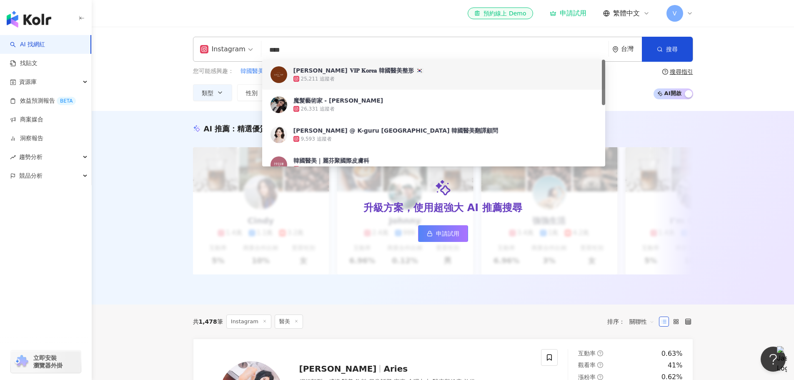
type input "****"
click at [628, 83] on div "您可能感興趣： 韓國醫美品牌 醫美級 醫美療程 醫美診所 類型 性別 追蹤數 互動率 觀看率 合作費用預估 更多篩選 搜尋指引 AI 開啟 AI 關閉" at bounding box center [443, 84] width 500 height 34
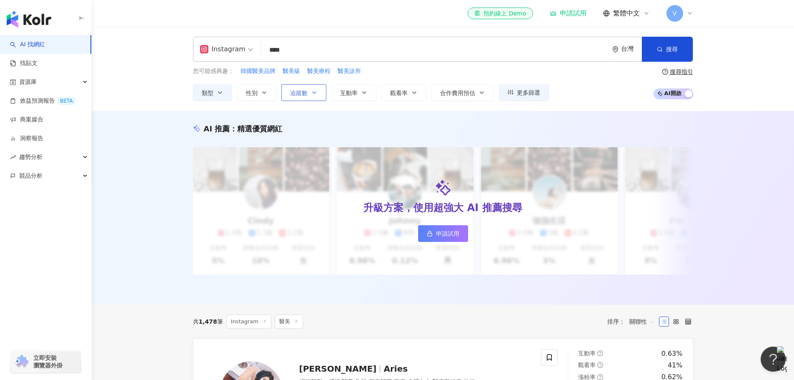
click at [298, 88] on button "追蹤數" at bounding box center [303, 92] width 45 height 17
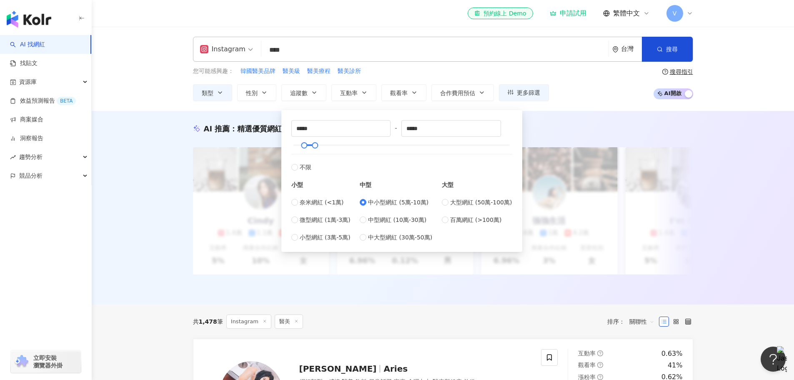
type input "*****"
click at [361, 96] on button "互動率" at bounding box center [353, 92] width 45 height 17
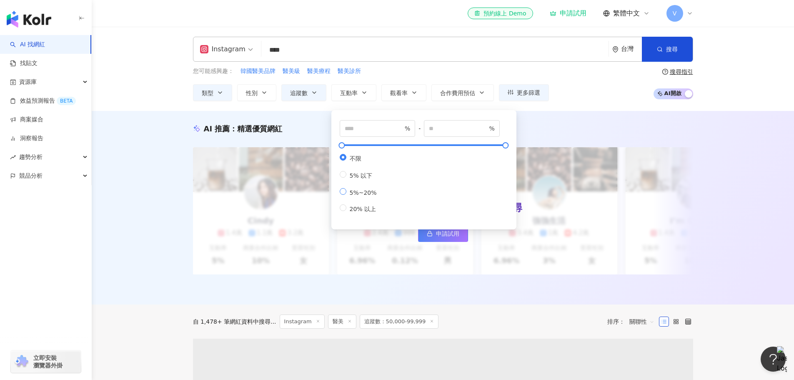
click at [365, 196] on span "5%~20%" at bounding box center [363, 192] width 34 height 7
type input "*"
type input "**"
click at [681, 48] on button "搜尋" at bounding box center [667, 49] width 51 height 25
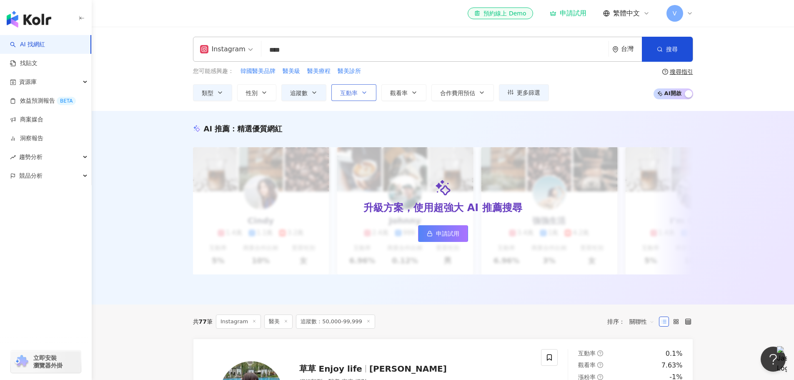
click at [360, 94] on button "互動率" at bounding box center [353, 92] width 45 height 17
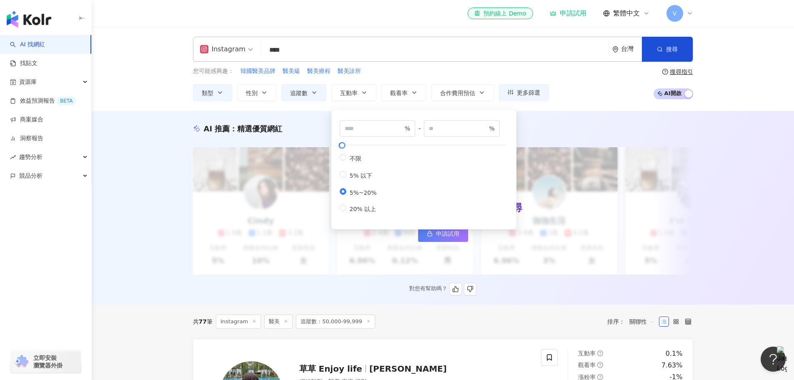
click at [181, 185] on div "AI 推薦 ： 精選優質網紅 升級方案，使用超強大 AI 推薦搜尋 申請試用 Cindy 1.4萬 1.1萬 3.2萬 互動率 5% 商業合作比例 10% 受…" at bounding box center [442, 209] width 533 height 172
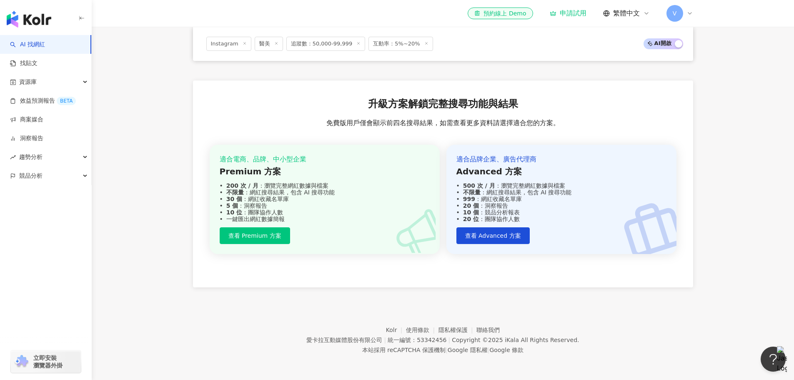
scroll to position [681, 0]
click at [47, 83] on div "資源庫" at bounding box center [45, 82] width 91 height 19
click at [37, 173] on link "商案媒合" at bounding box center [26, 176] width 33 height 8
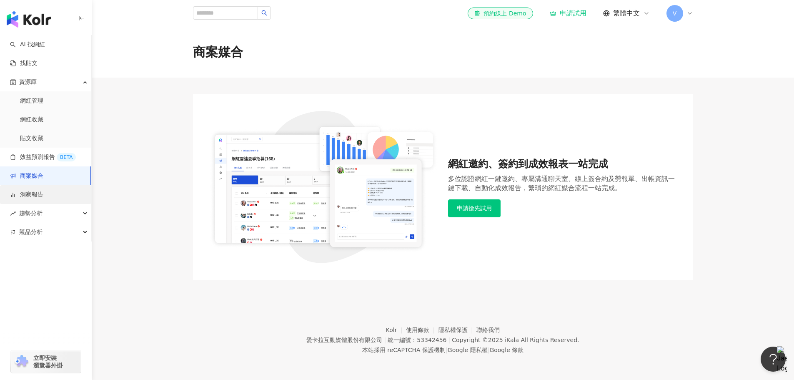
click at [39, 199] on link "洞察報告" at bounding box center [26, 194] width 33 height 8
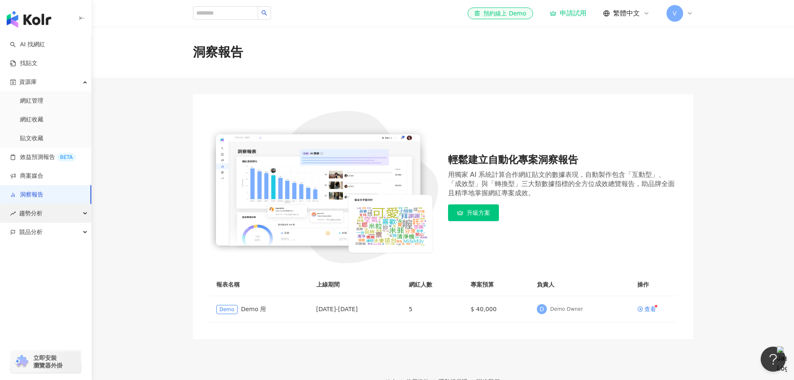
click at [37, 213] on span "趨勢分析" at bounding box center [30, 213] width 23 height 19
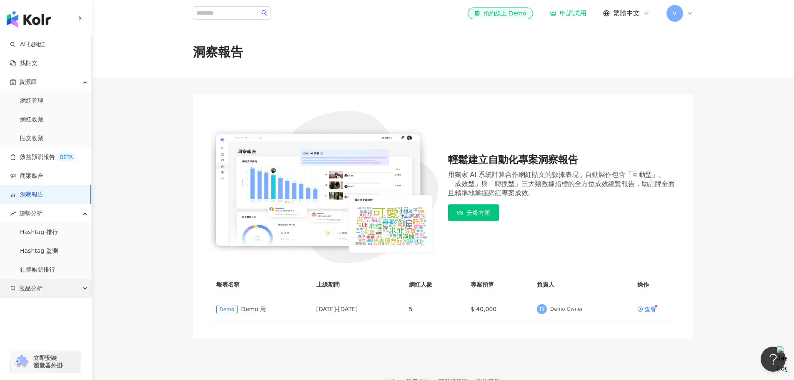
click at [40, 289] on span "競品分析" at bounding box center [30, 288] width 23 height 19
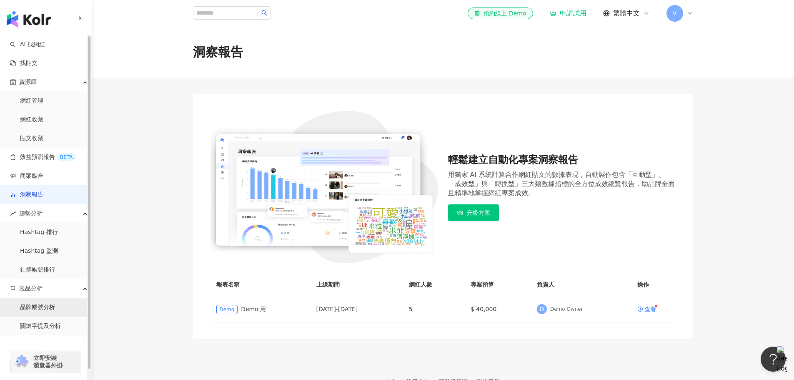
click at [47, 311] on link "品牌帳號分析" at bounding box center [37, 307] width 35 height 8
